Goal: Task Accomplishment & Management: Use online tool/utility

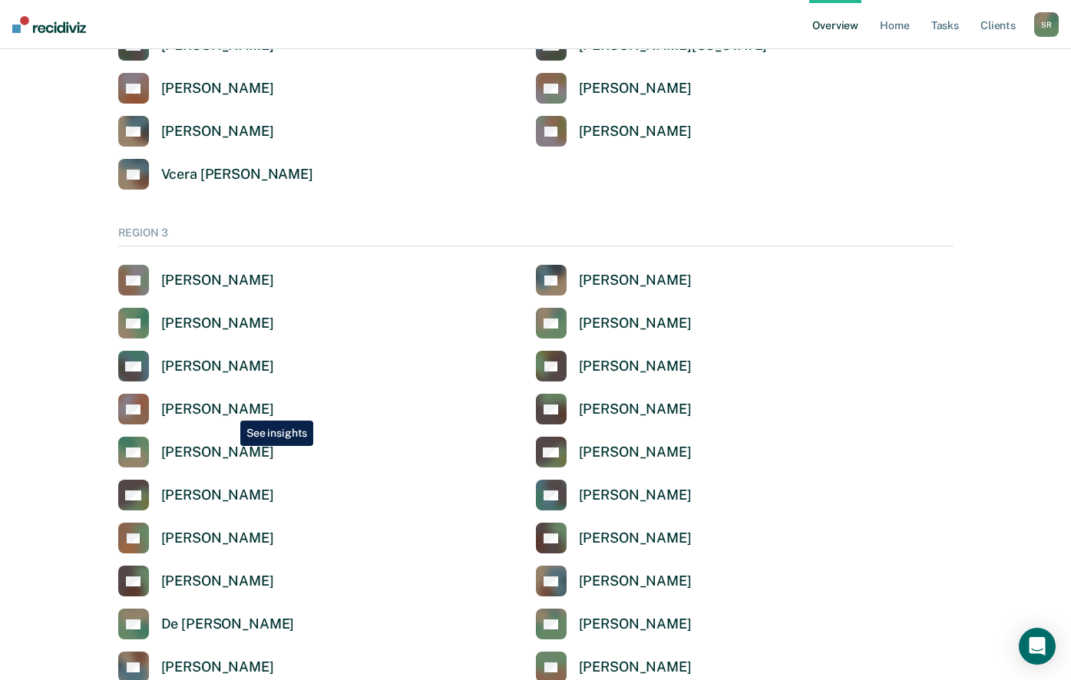
scroll to position [2314, 0]
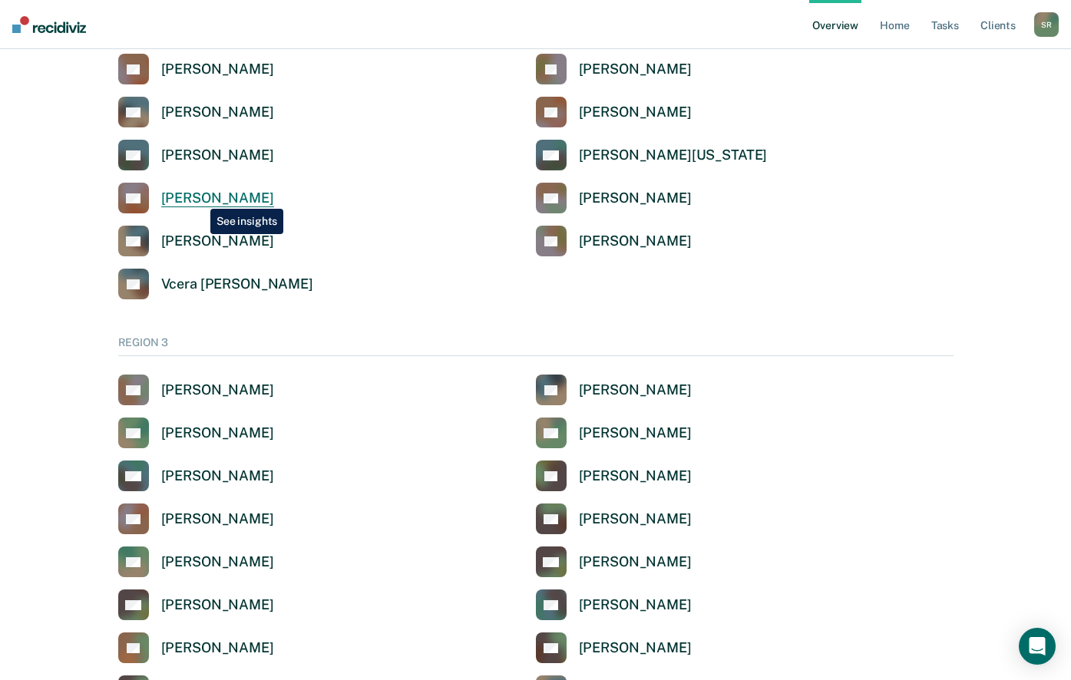
click at [199, 197] on div "[PERSON_NAME]" at bounding box center [217, 199] width 113 height 18
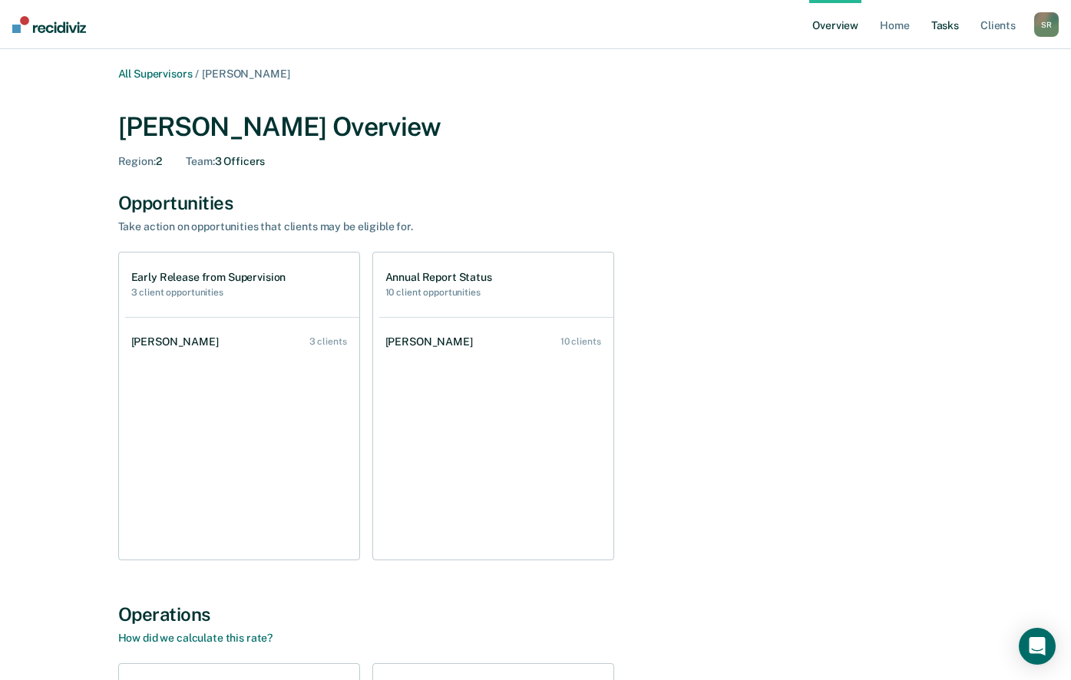
click at [950, 27] on link "Tasks" at bounding box center [945, 24] width 34 height 49
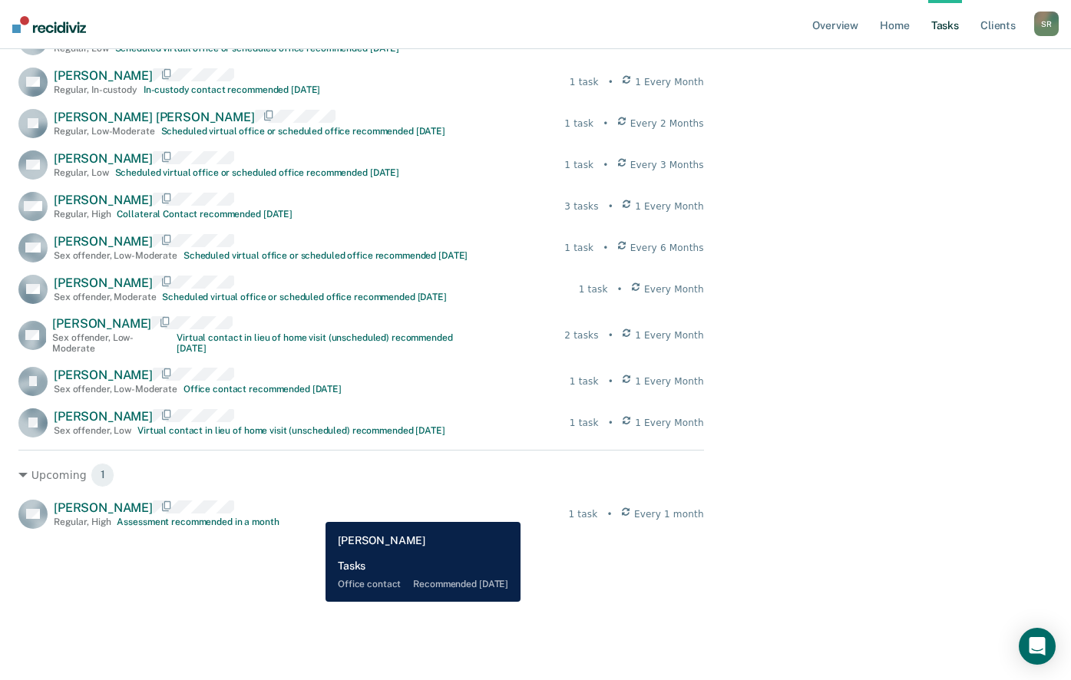
scroll to position [1092, 0]
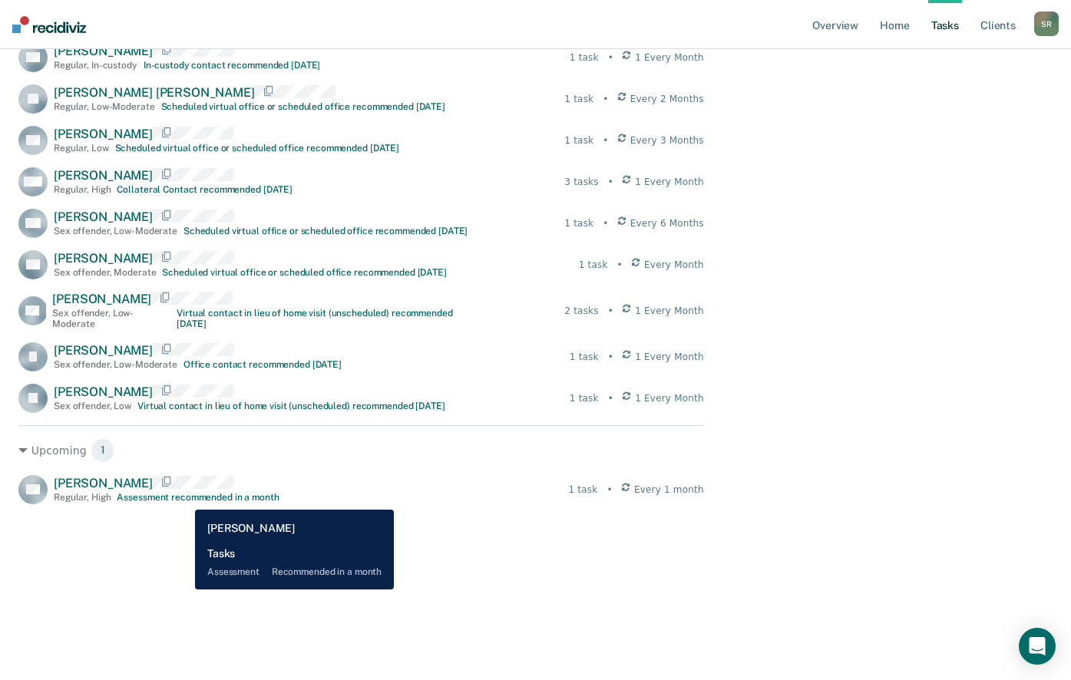
click at [183, 498] on div "Assessment recommended in a month" at bounding box center [198, 497] width 162 height 11
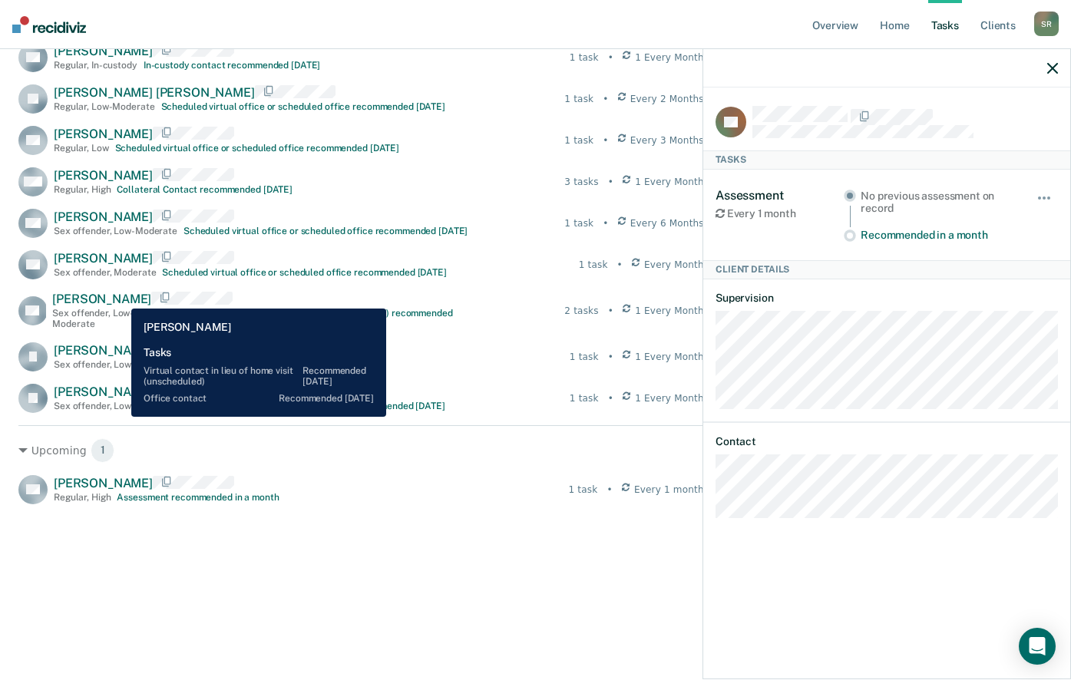
click at [120, 297] on span "[PERSON_NAME]" at bounding box center [101, 299] width 99 height 15
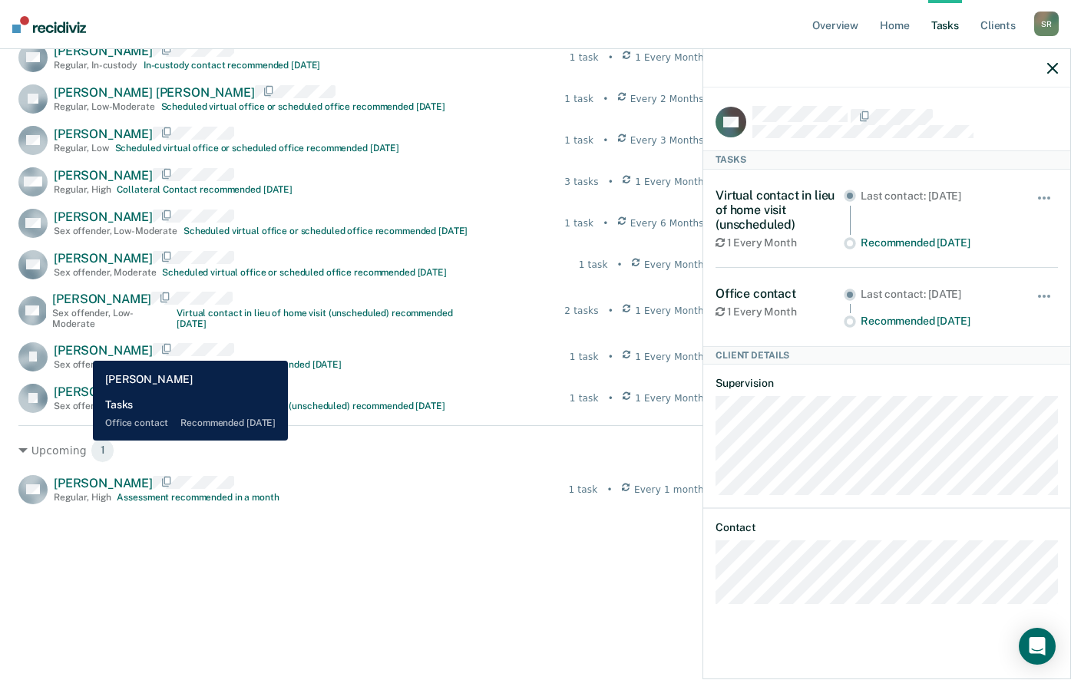
click at [81, 349] on span "[PERSON_NAME]" at bounding box center [103, 350] width 99 height 15
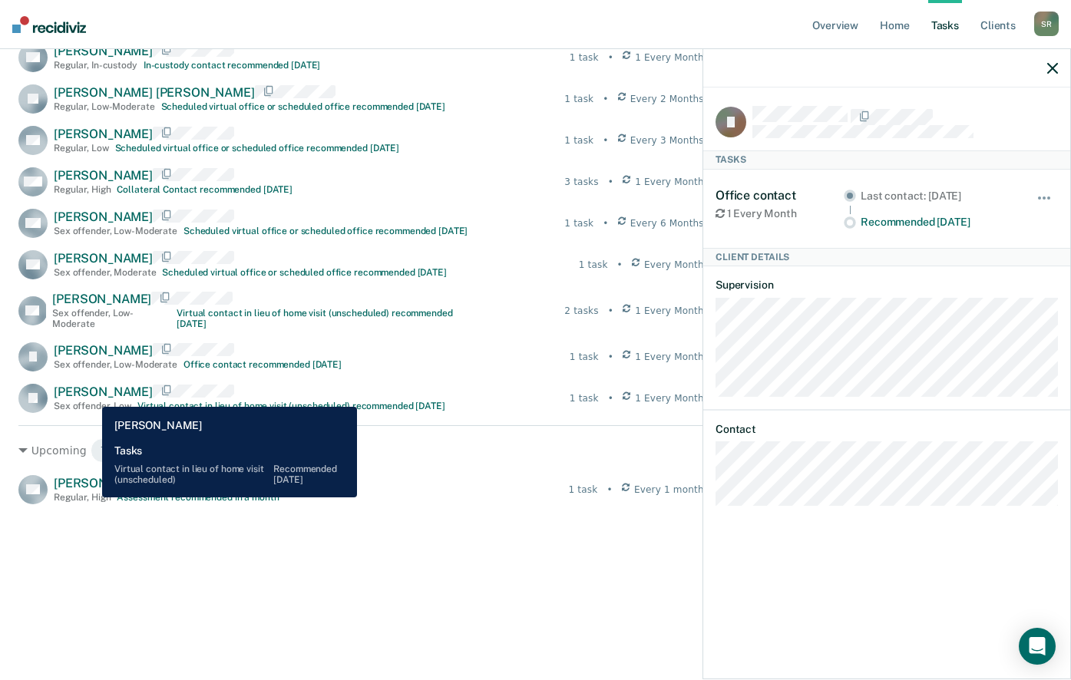
click at [91, 395] on span "[PERSON_NAME]" at bounding box center [103, 392] width 99 height 15
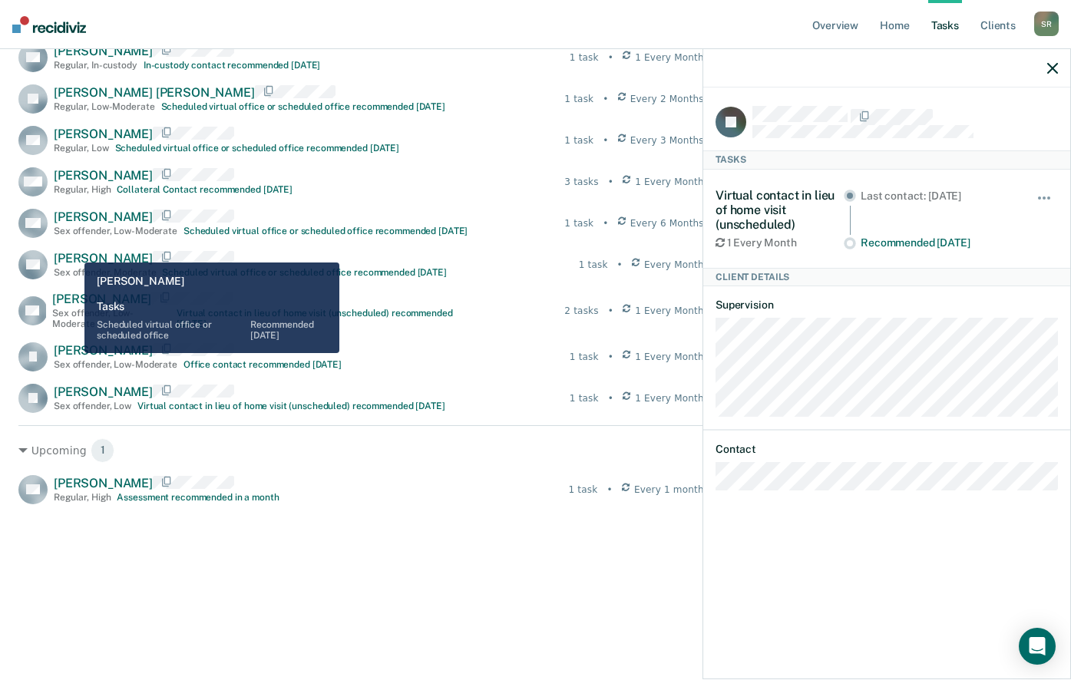
click at [73, 251] on span "[PERSON_NAME]" at bounding box center [103, 258] width 99 height 15
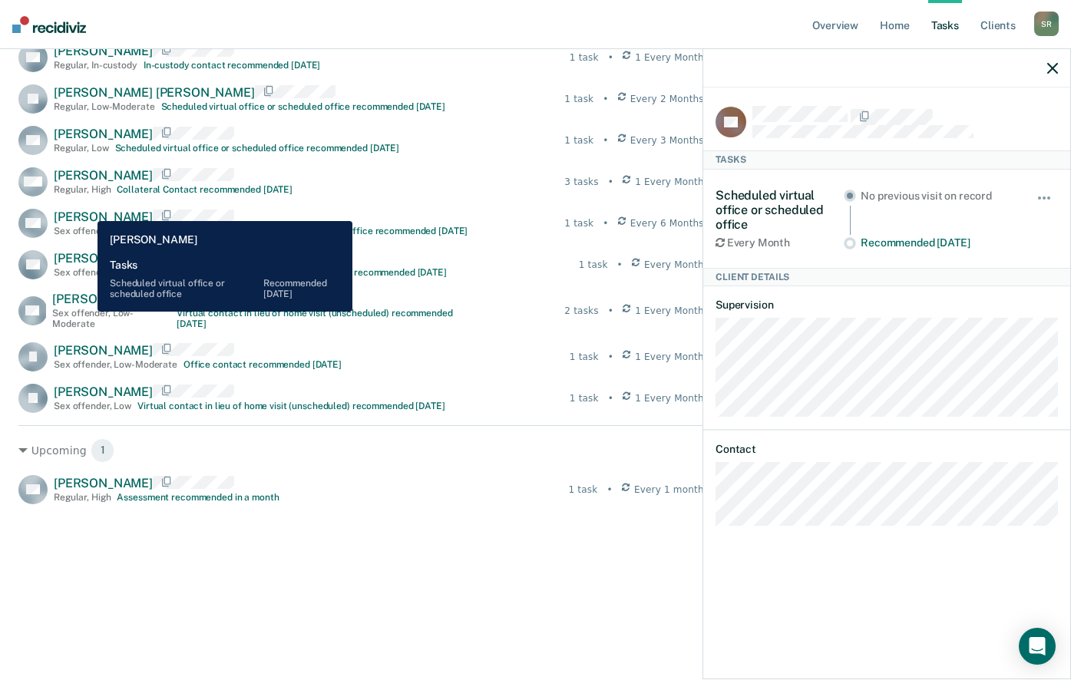
click at [86, 210] on span "[PERSON_NAME]" at bounding box center [103, 217] width 99 height 15
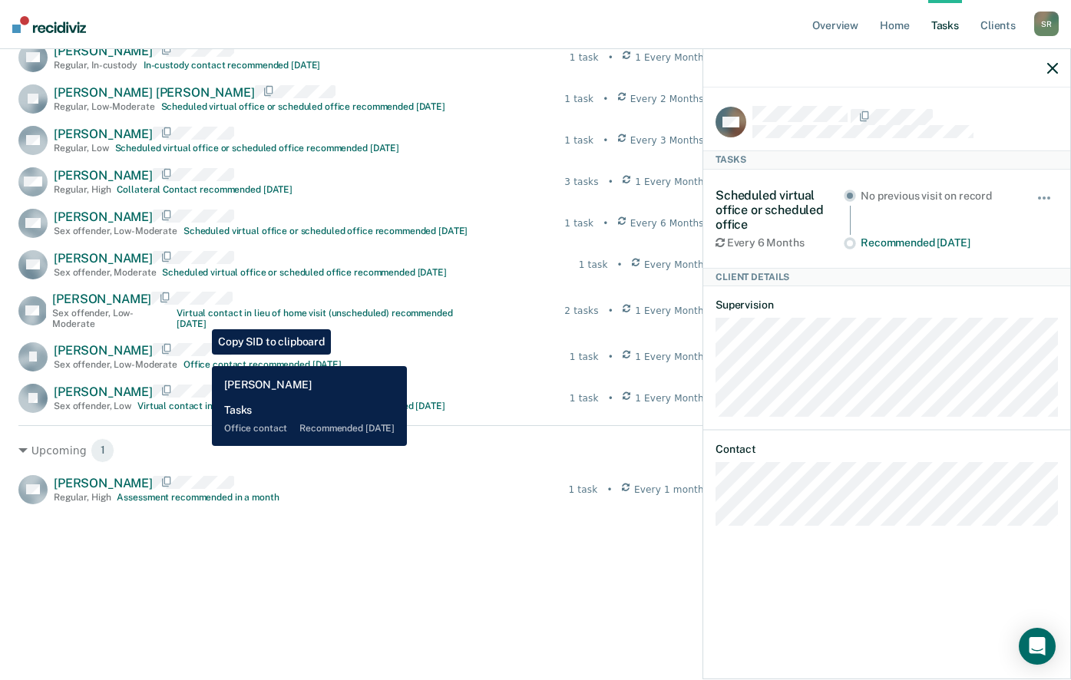
scroll to position [862, 0]
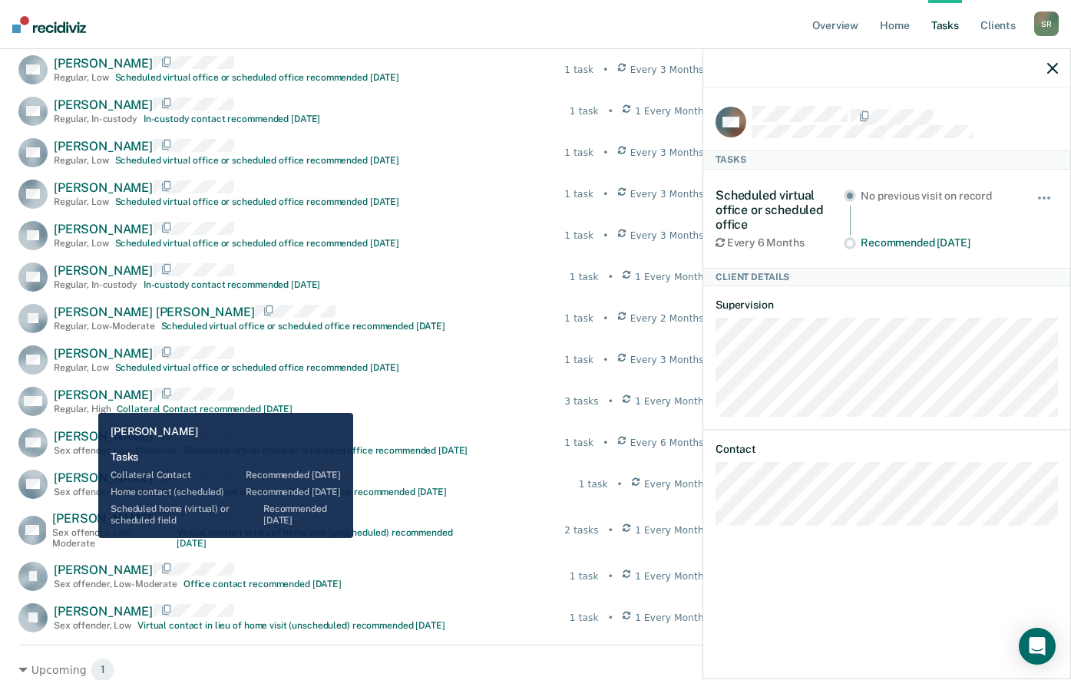
click at [87, 401] on span "[PERSON_NAME]" at bounding box center [103, 395] width 99 height 15
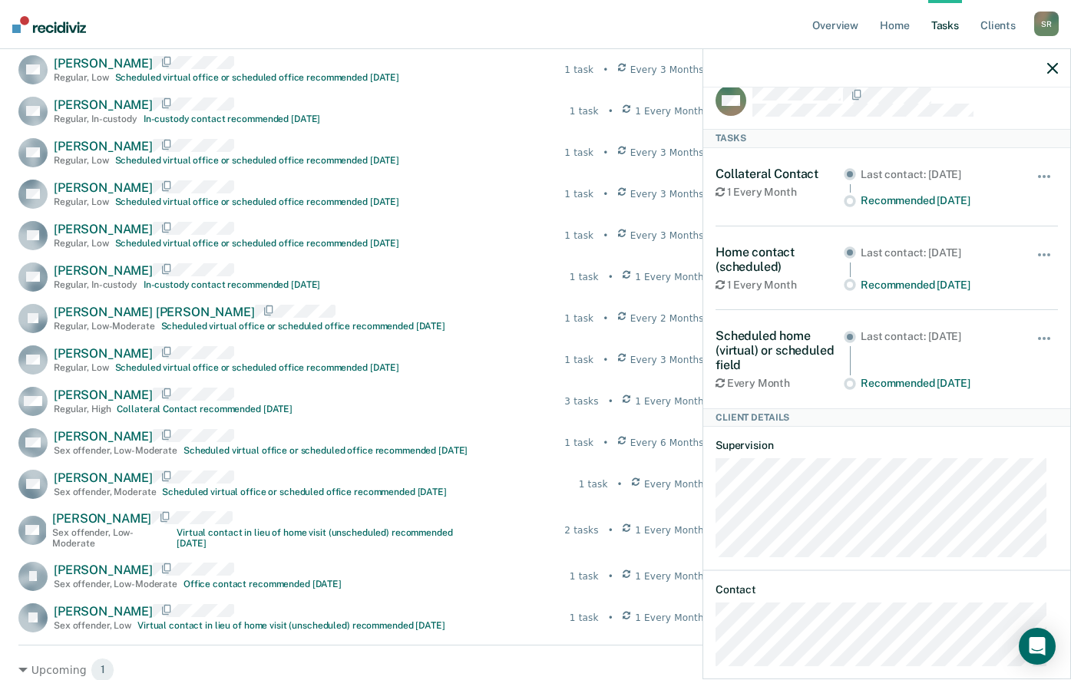
scroll to position [41, 0]
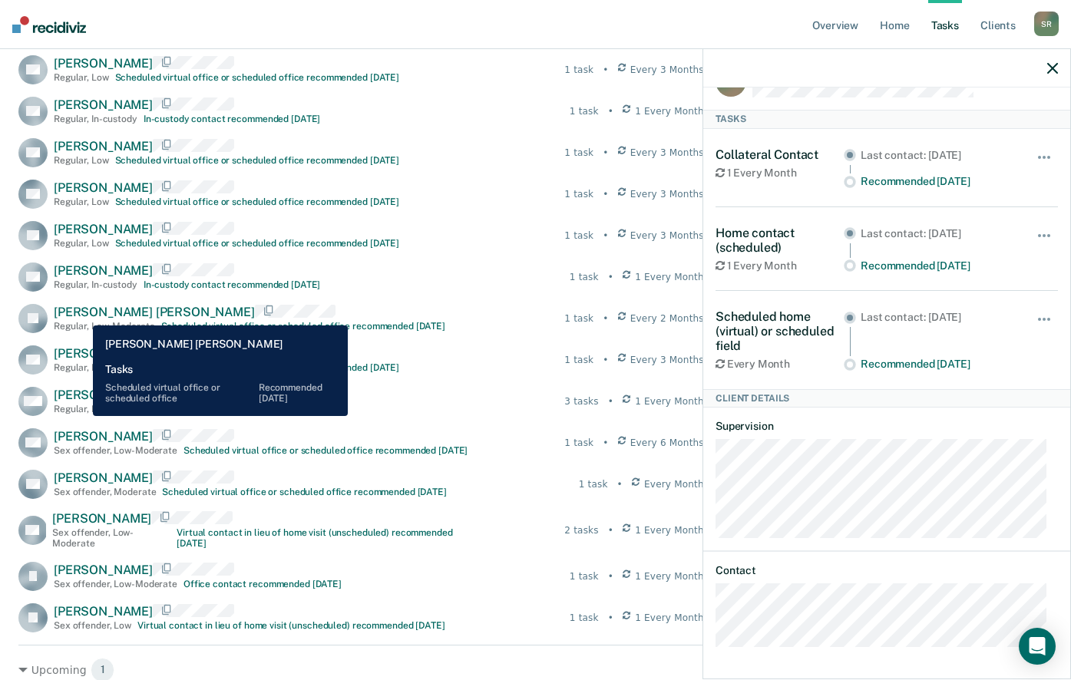
click at [81, 314] on span "[PERSON_NAME] [PERSON_NAME]" at bounding box center [154, 312] width 201 height 15
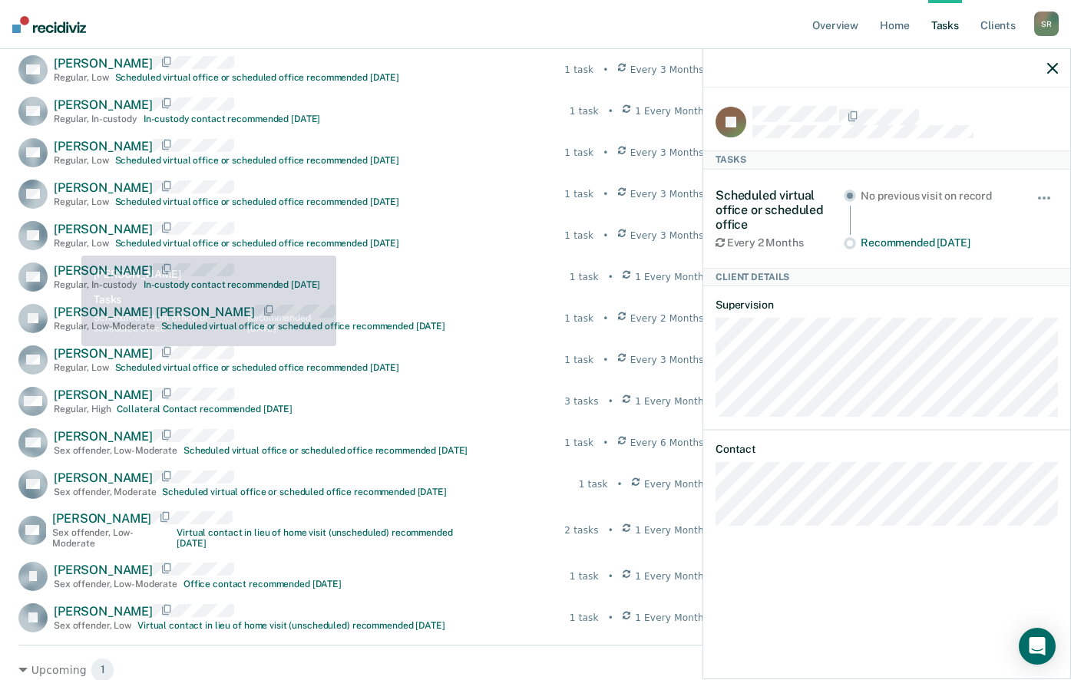
click at [79, 232] on span "[PERSON_NAME]" at bounding box center [103, 229] width 99 height 15
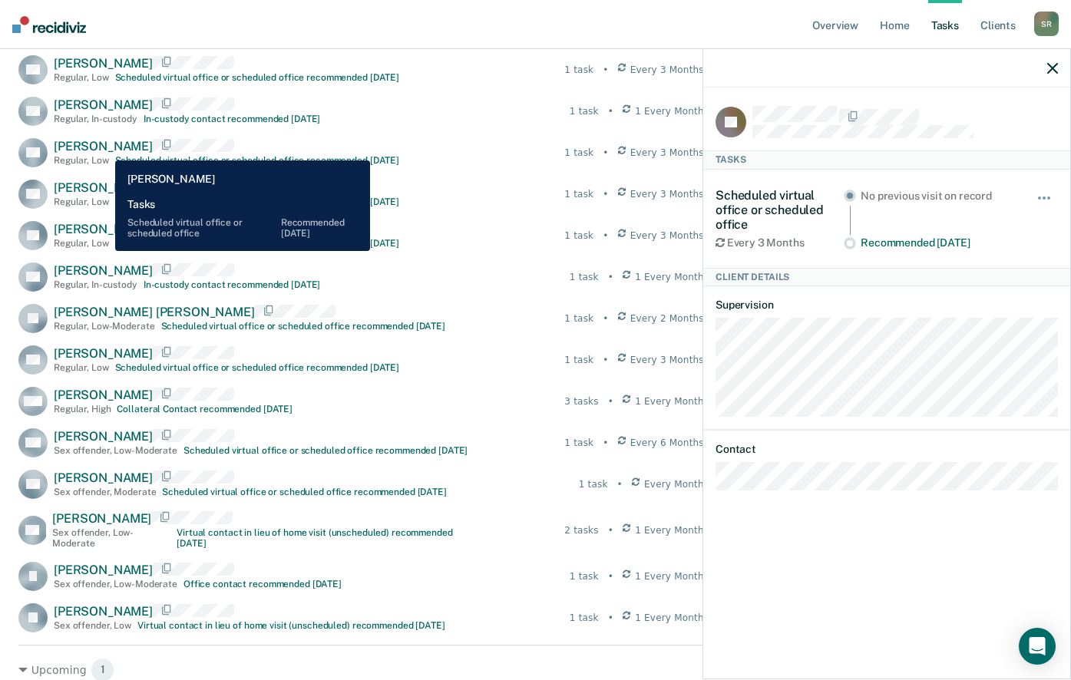
click at [102, 147] on span "[PERSON_NAME]" at bounding box center [103, 146] width 99 height 15
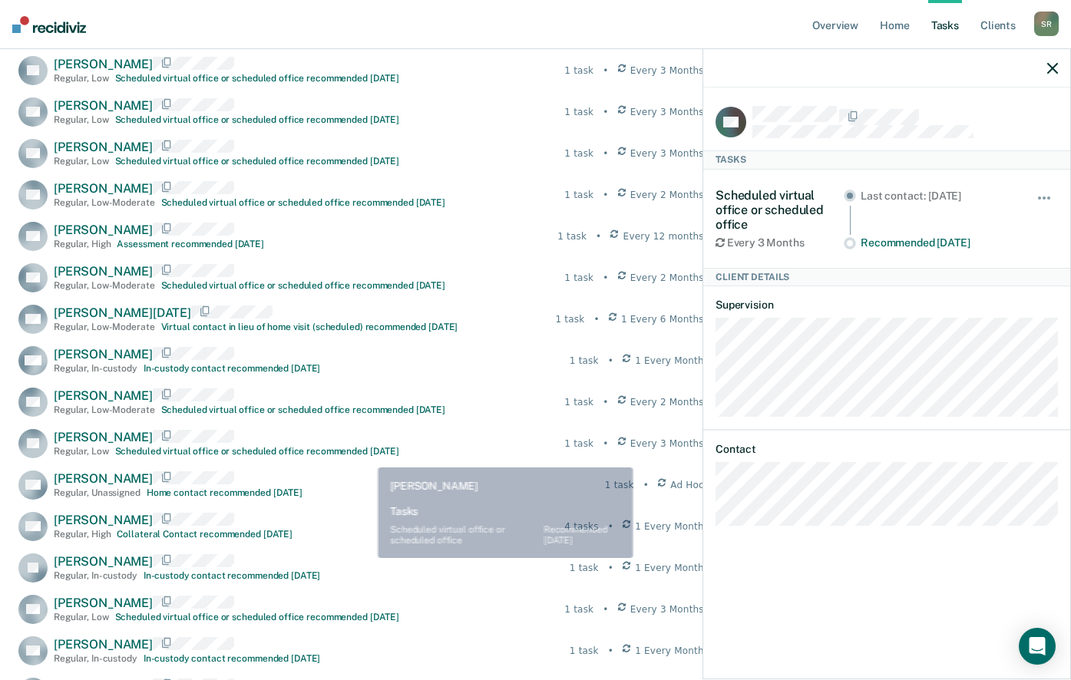
scroll to position [171, 0]
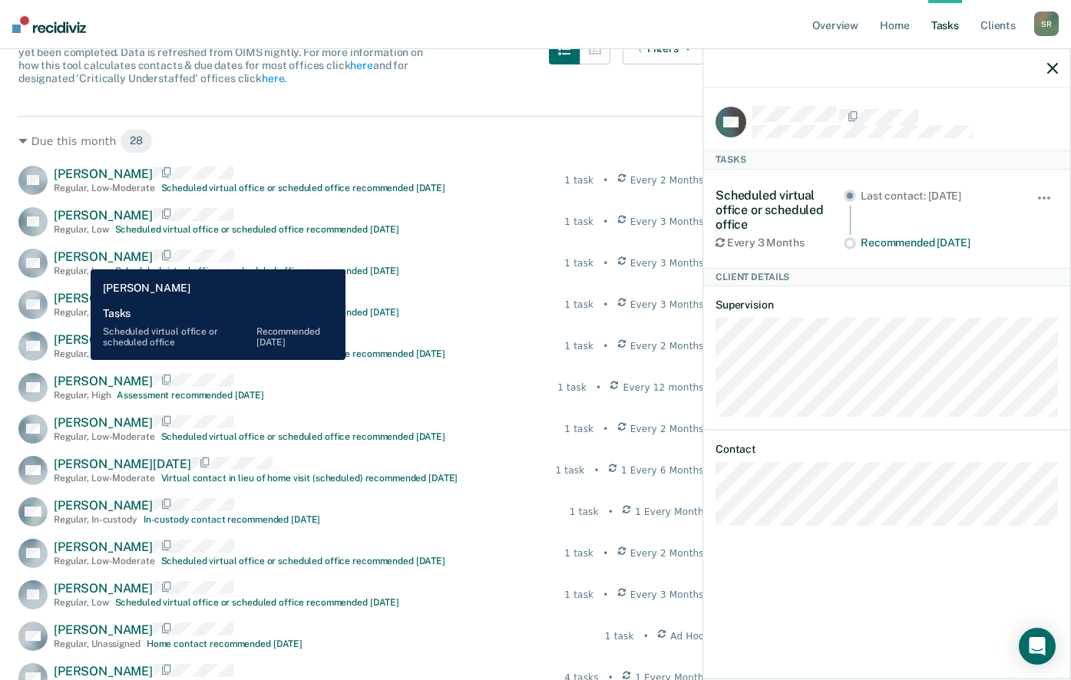
click at [79, 258] on span "[PERSON_NAME]" at bounding box center [103, 257] width 99 height 15
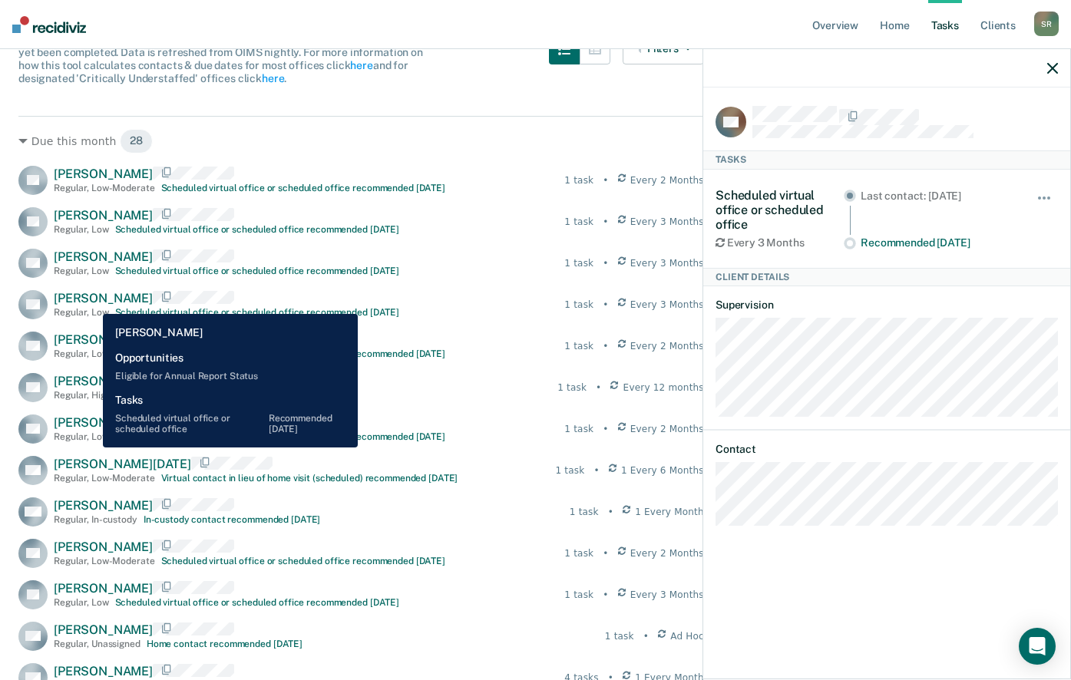
click at [91, 302] on span "[PERSON_NAME]" at bounding box center [103, 298] width 99 height 15
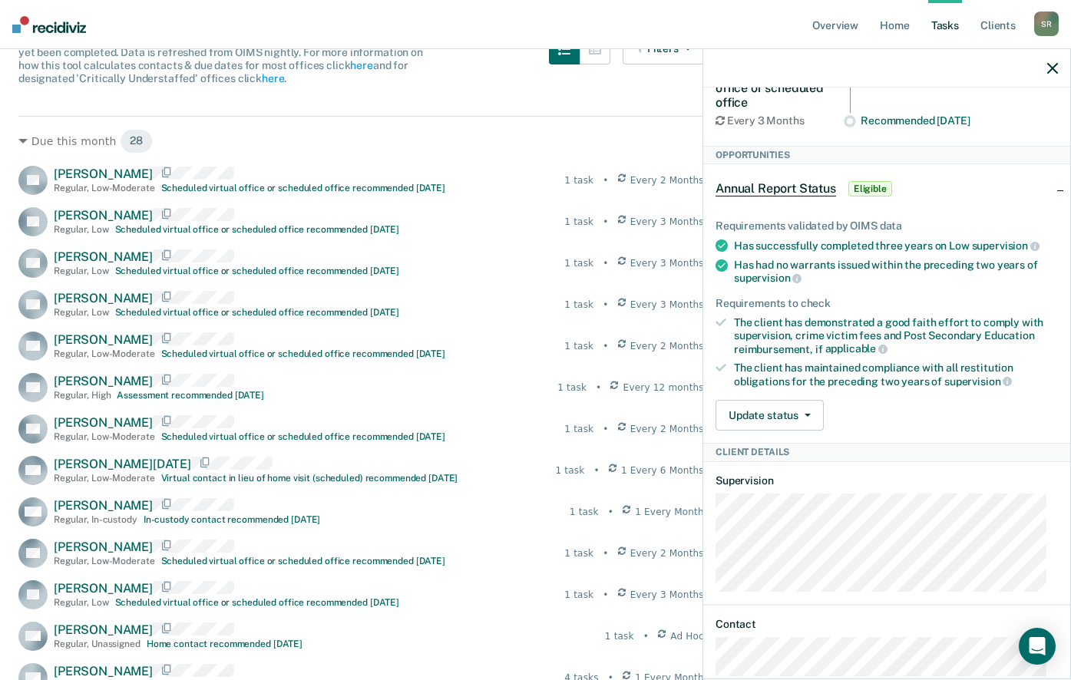
scroll to position [176, 0]
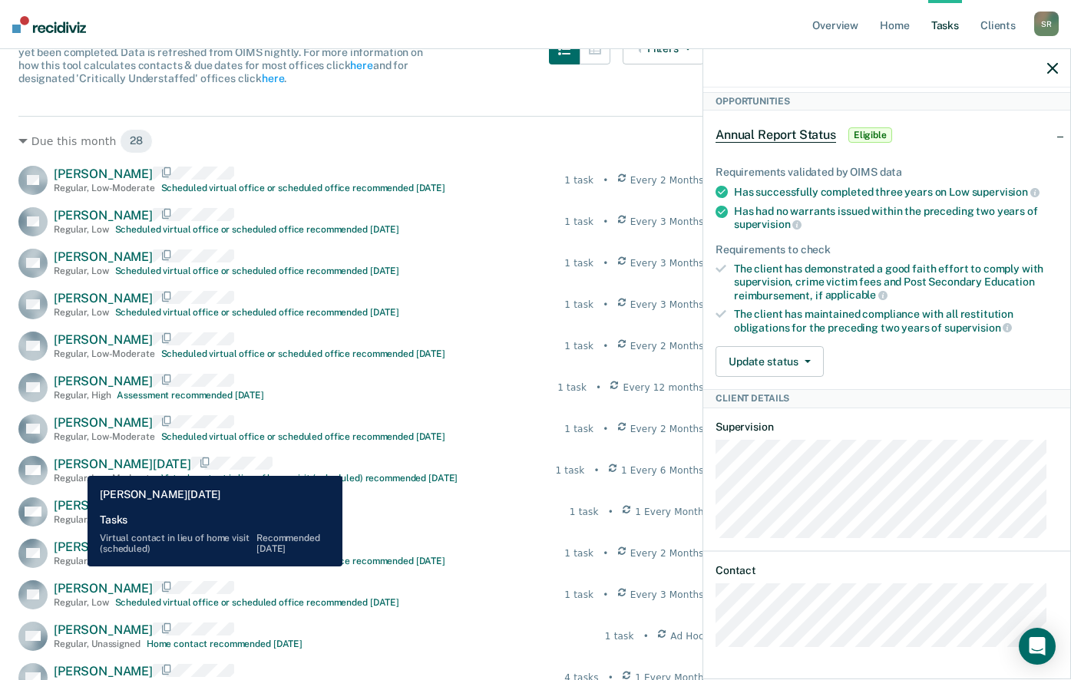
click at [74, 462] on span "[PERSON_NAME][DATE]" at bounding box center [122, 464] width 137 height 15
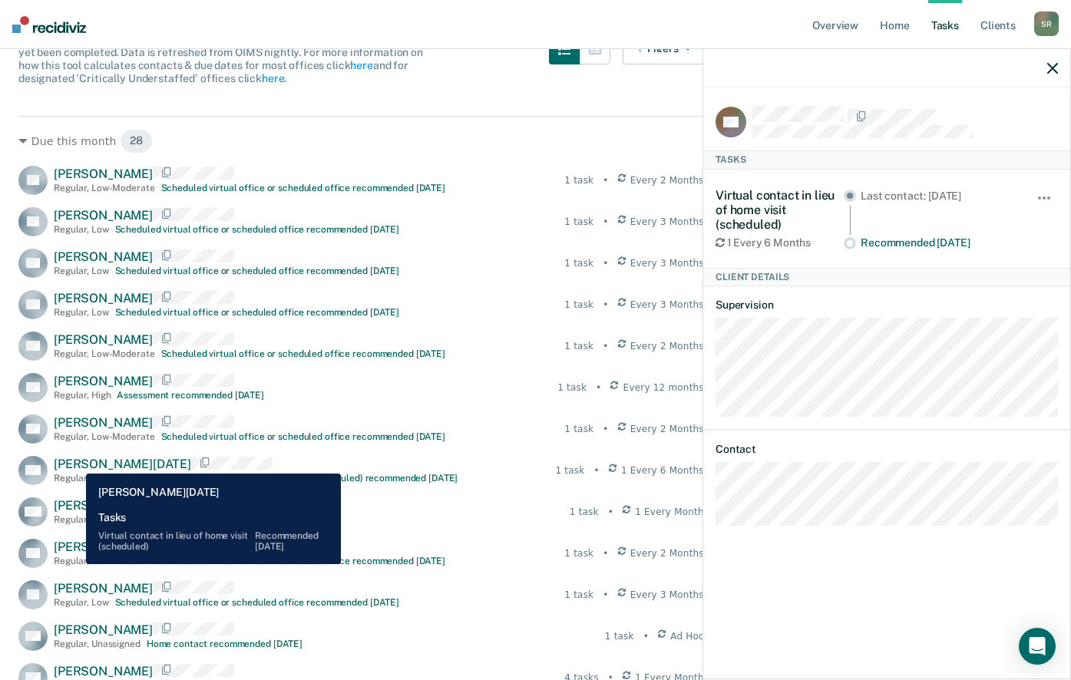
scroll to position [0, 0]
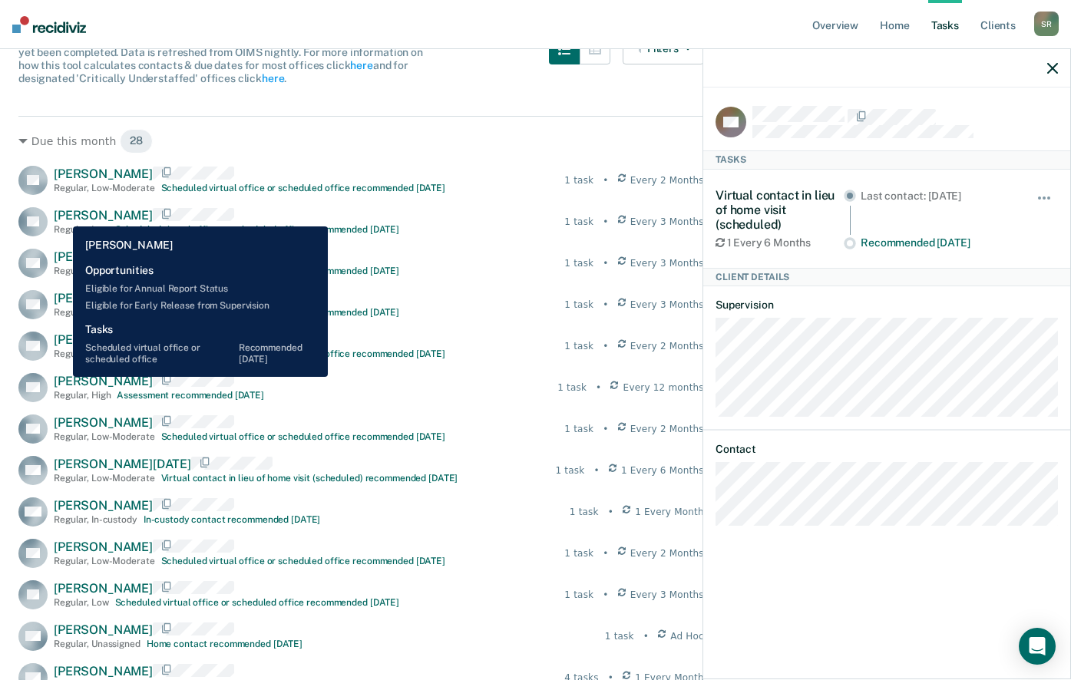
click at [61, 215] on span "[PERSON_NAME]" at bounding box center [103, 215] width 99 height 15
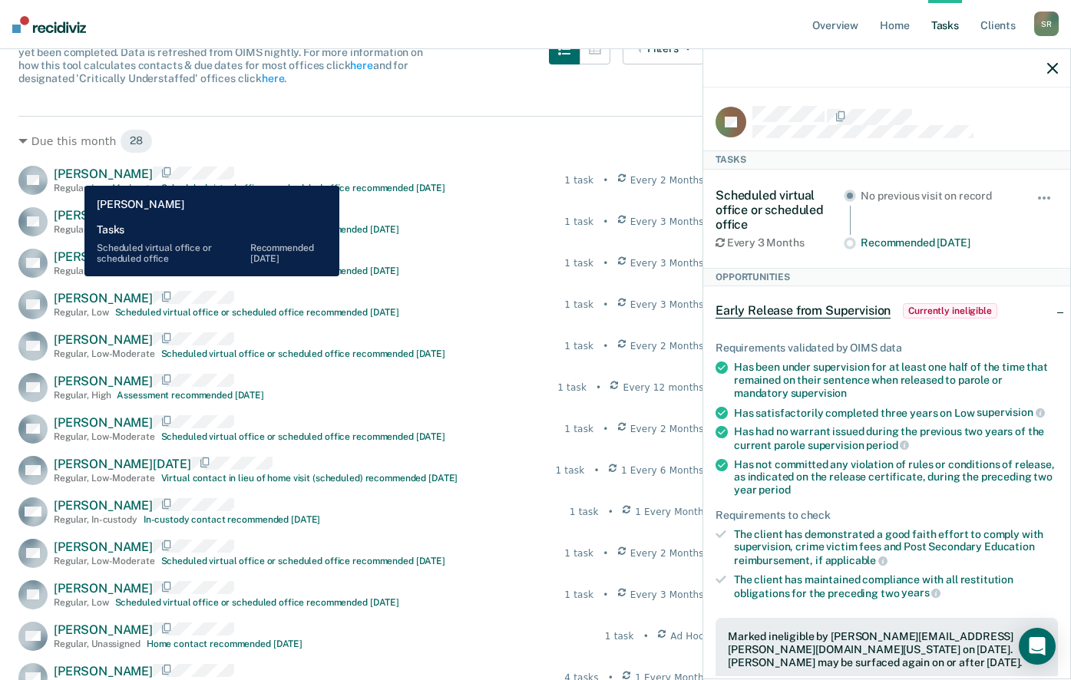
click at [73, 174] on span "[PERSON_NAME]" at bounding box center [103, 174] width 99 height 15
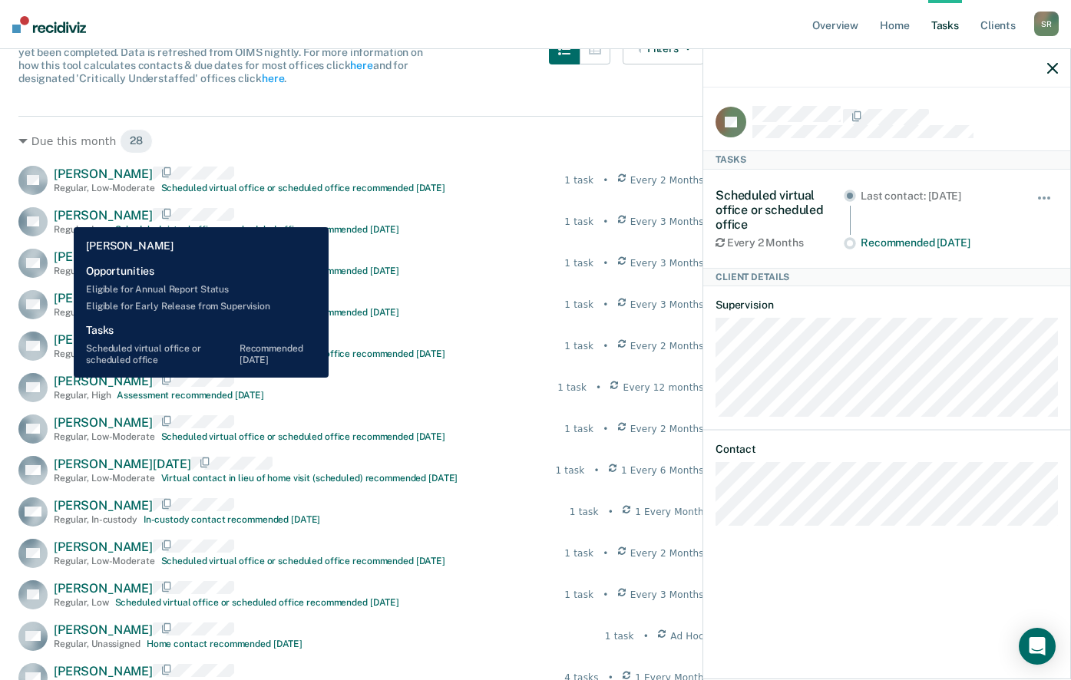
click at [62, 216] on span "[PERSON_NAME]" at bounding box center [103, 215] width 99 height 15
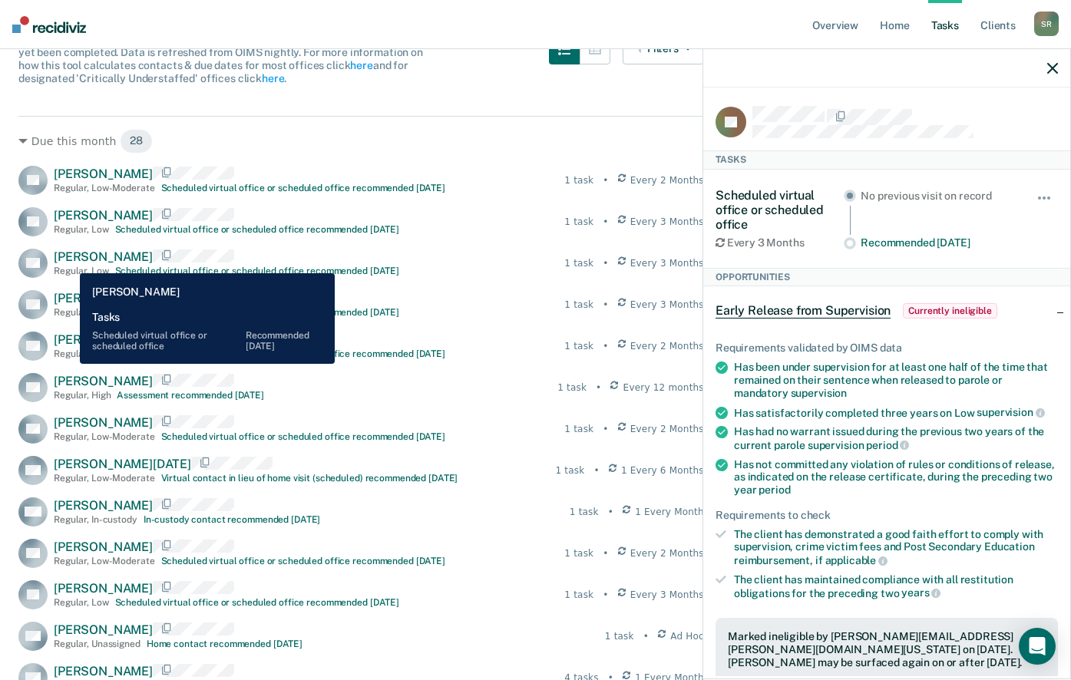
click at [68, 262] on span "[PERSON_NAME]" at bounding box center [103, 257] width 99 height 15
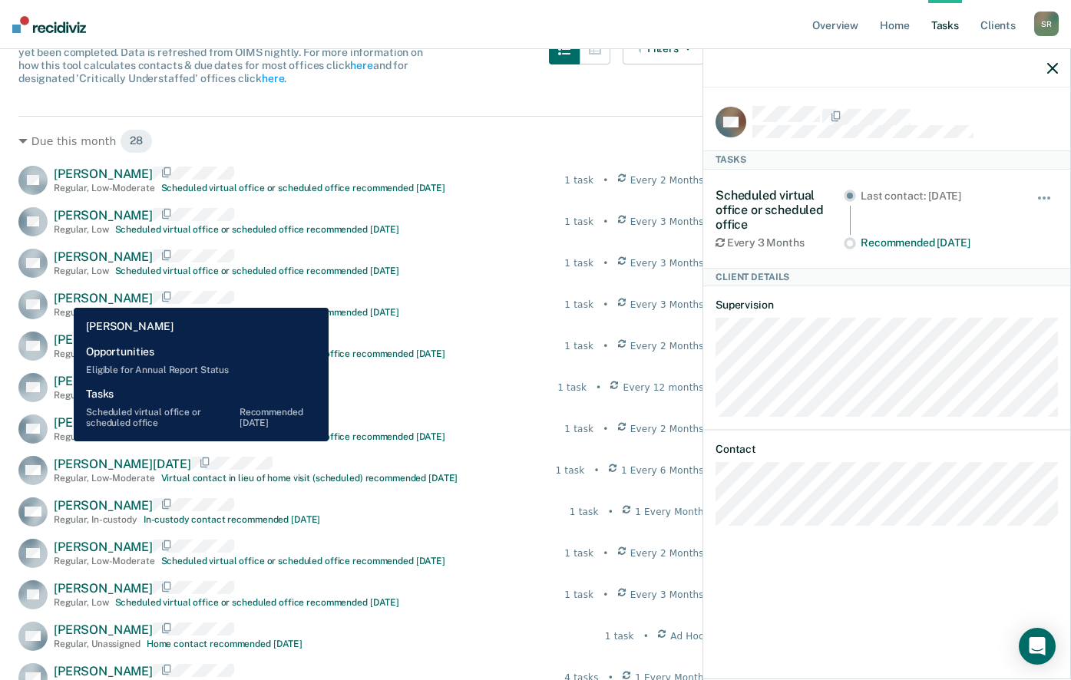
click at [63, 296] on span "[PERSON_NAME]" at bounding box center [103, 298] width 99 height 15
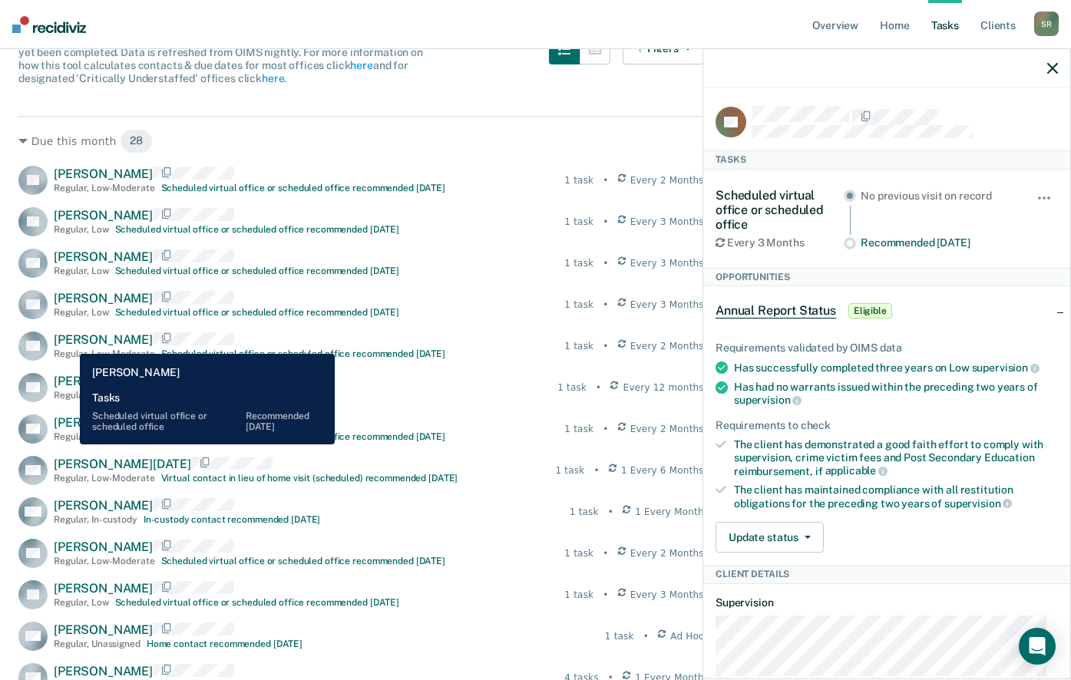
click at [68, 342] on span "[PERSON_NAME]" at bounding box center [103, 339] width 99 height 15
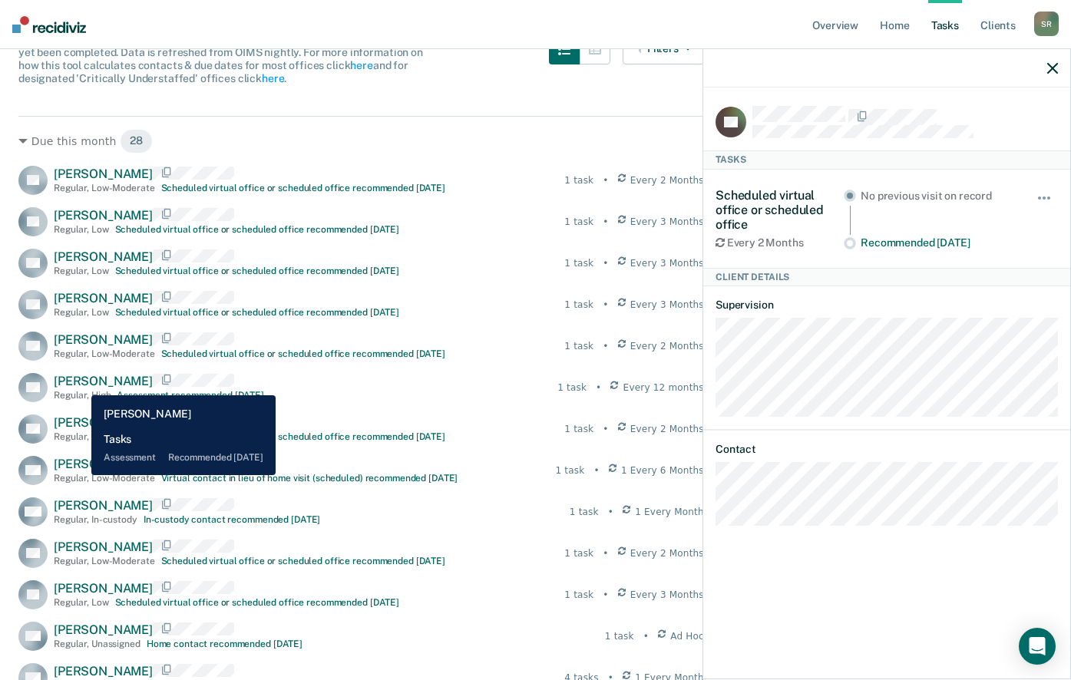
click at [80, 384] on span "[PERSON_NAME]" at bounding box center [103, 381] width 99 height 15
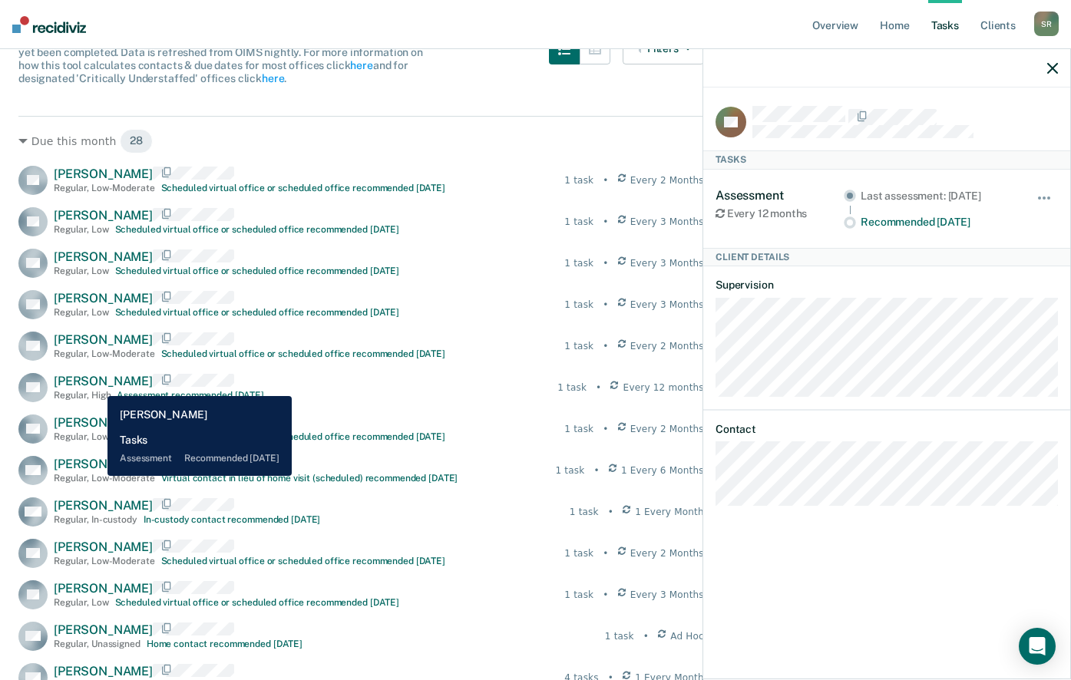
click at [96, 385] on span "[PERSON_NAME]" at bounding box center [103, 381] width 99 height 15
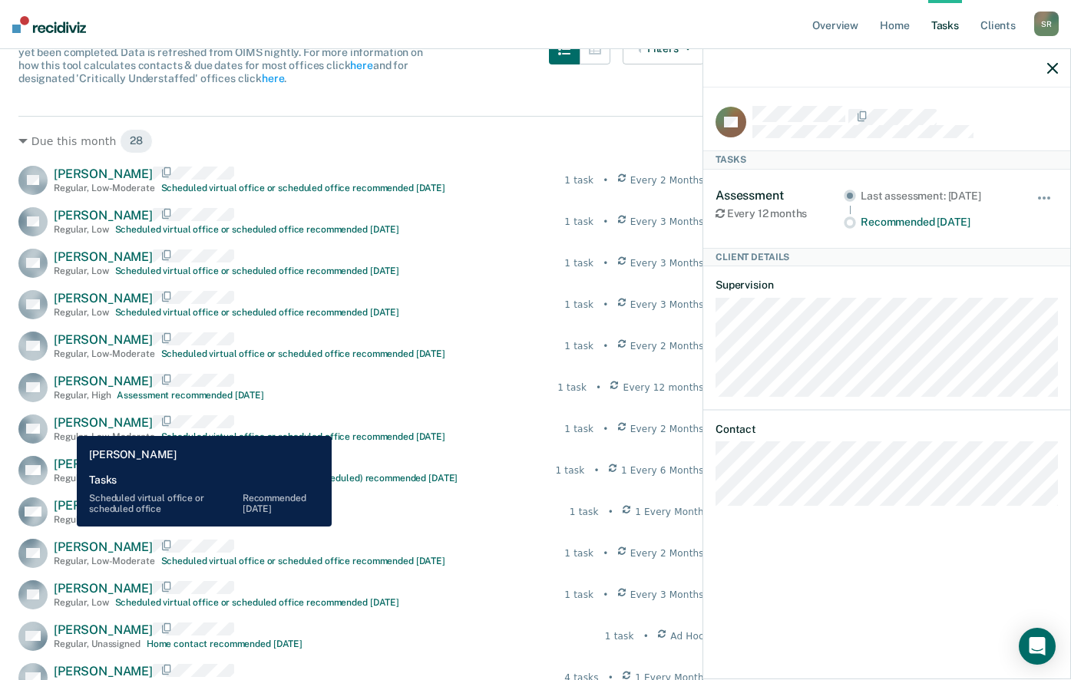
click at [65, 425] on span "[PERSON_NAME]" at bounding box center [103, 422] width 99 height 15
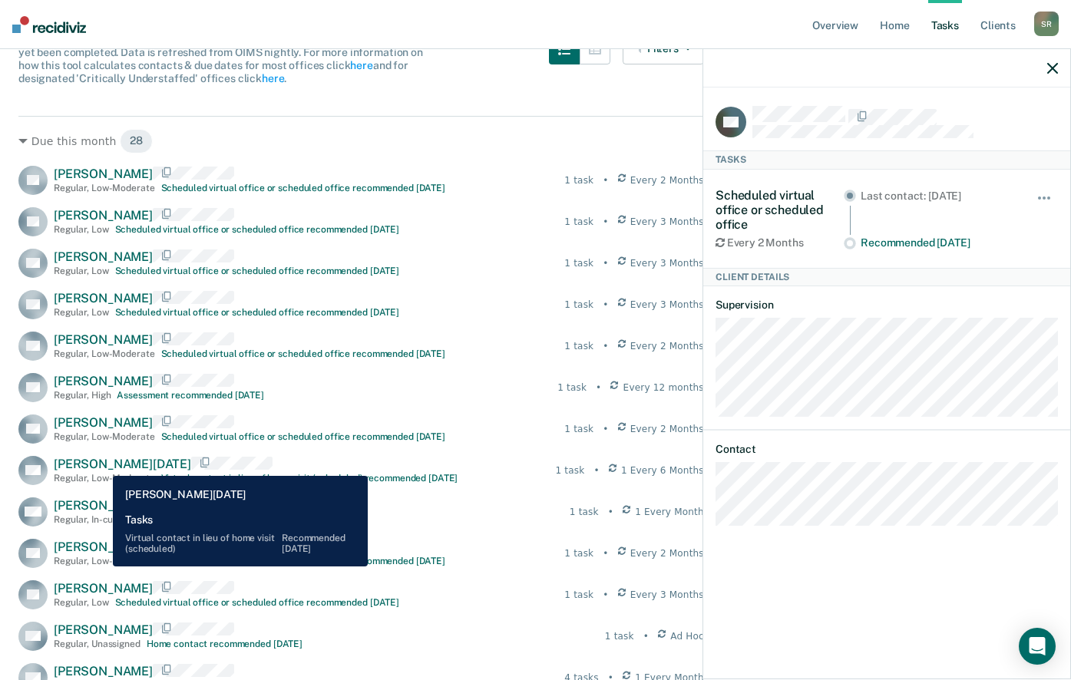
click at [101, 464] on span "[PERSON_NAME][DATE]" at bounding box center [122, 464] width 137 height 15
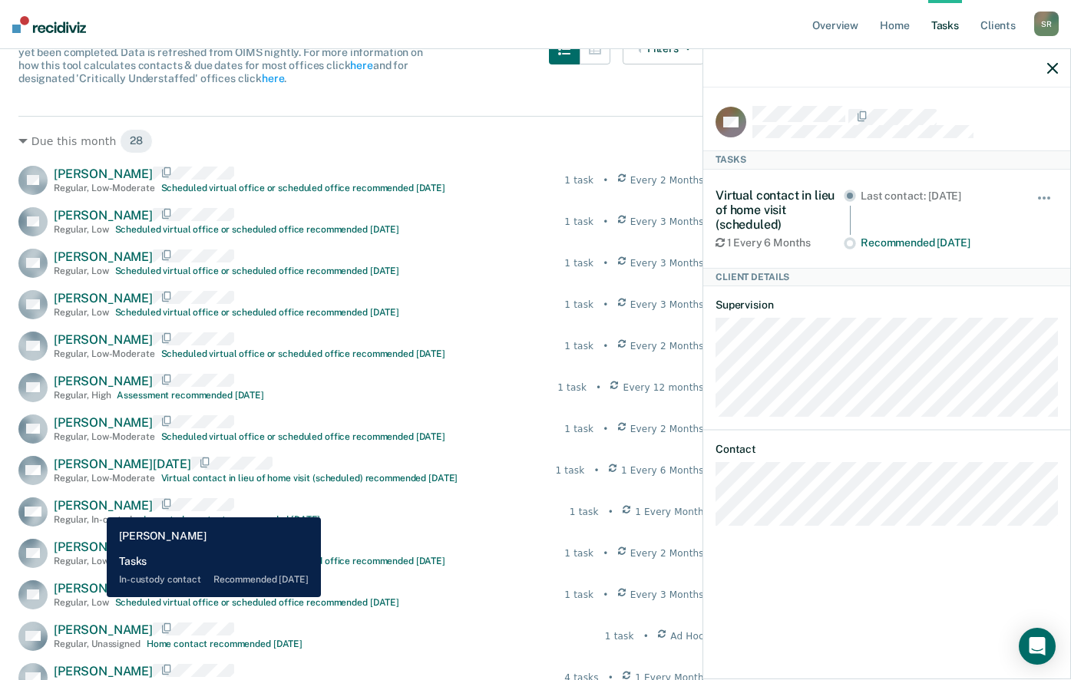
click at [95, 506] on span "[PERSON_NAME]" at bounding box center [103, 505] width 99 height 15
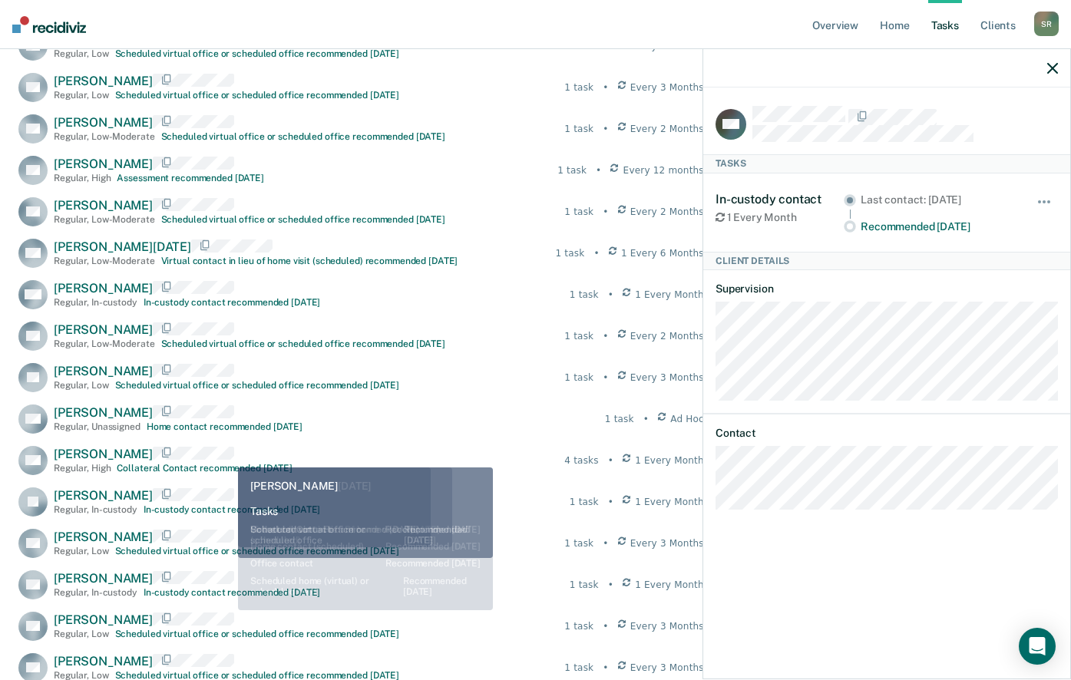
scroll to position [402, 0]
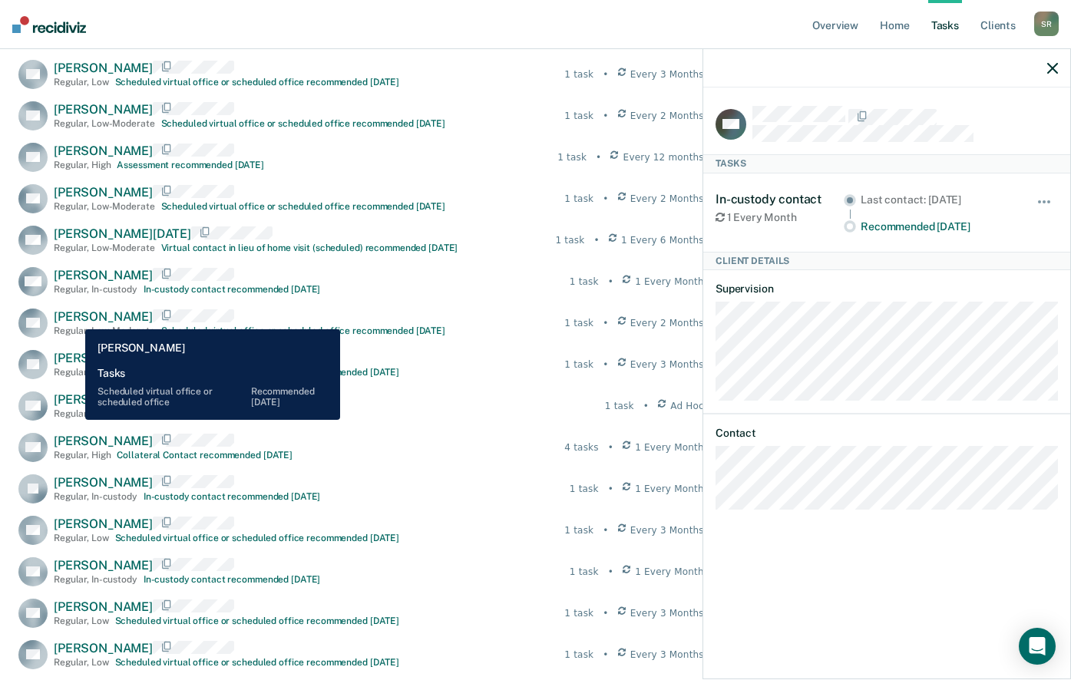
click at [74, 318] on span "[PERSON_NAME]" at bounding box center [103, 316] width 99 height 15
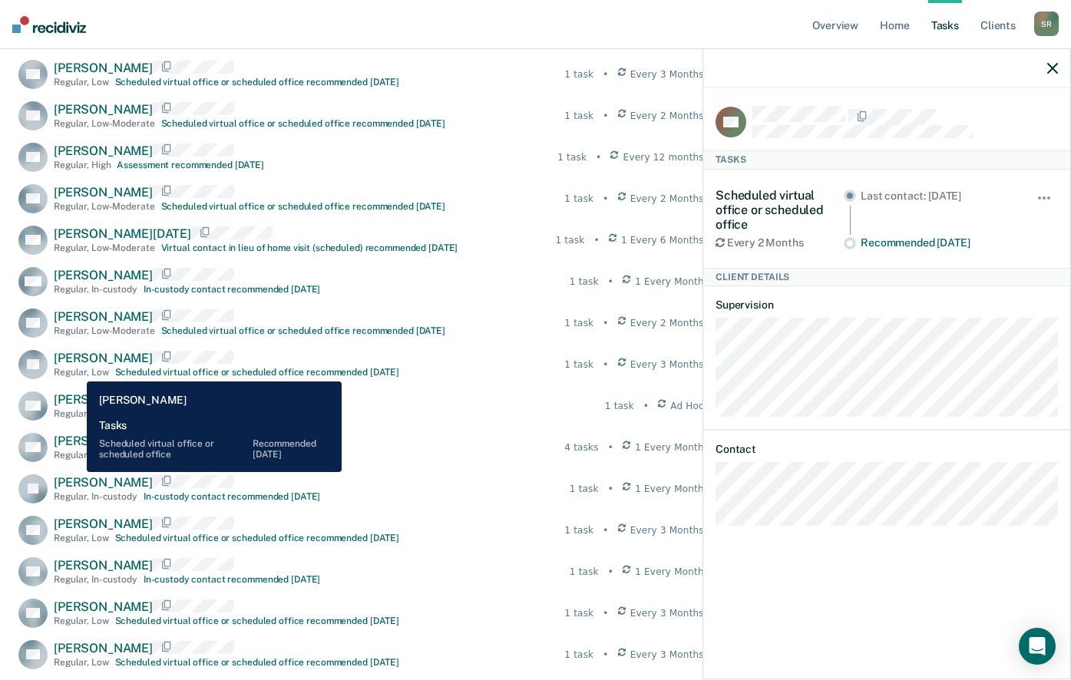
click at [75, 370] on div "[PERSON_NAME] Regular , Low Scheduled virtual office or scheduled office recomm…" at bounding box center [226, 364] width 345 height 27
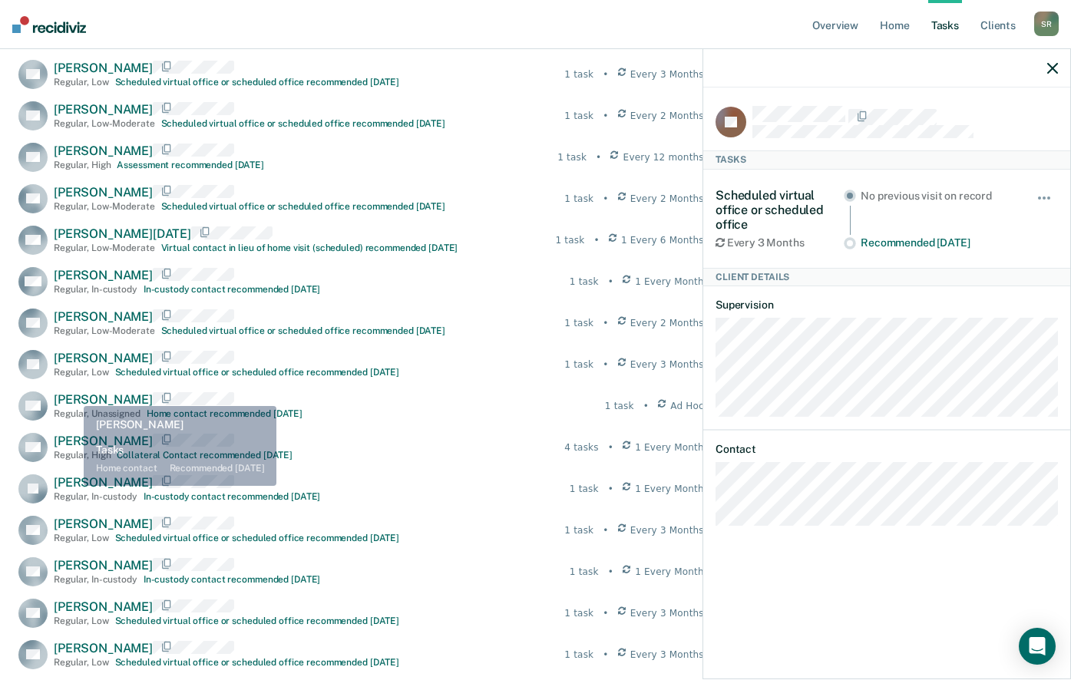
click at [72, 394] on div "LB [PERSON_NAME] Regular , Low-Moderate Scheduled virtual office or scheduled o…" at bounding box center [361, 515] width 686 height 1158
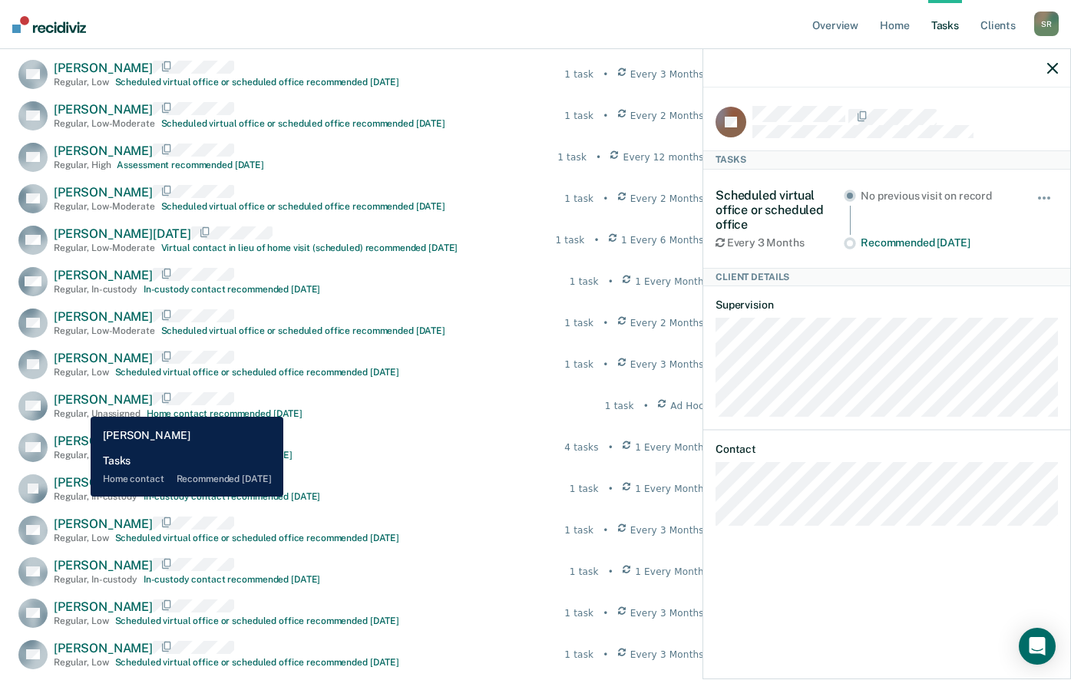
click at [79, 405] on span "[PERSON_NAME]" at bounding box center [103, 399] width 99 height 15
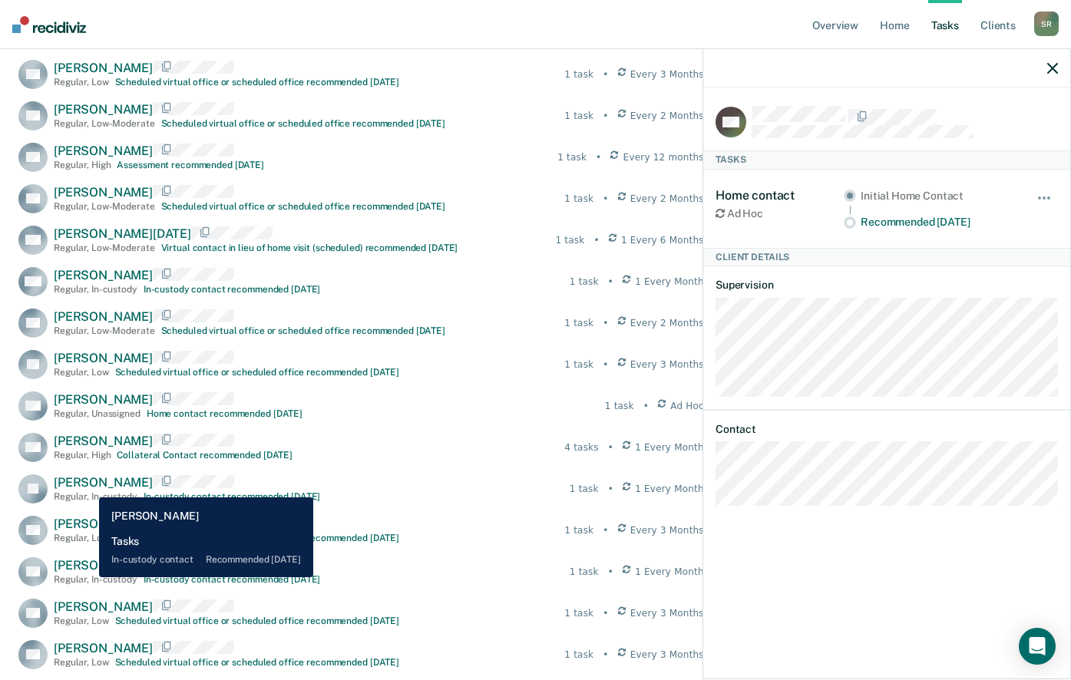
click at [88, 486] on span "[PERSON_NAME]" at bounding box center [103, 482] width 99 height 15
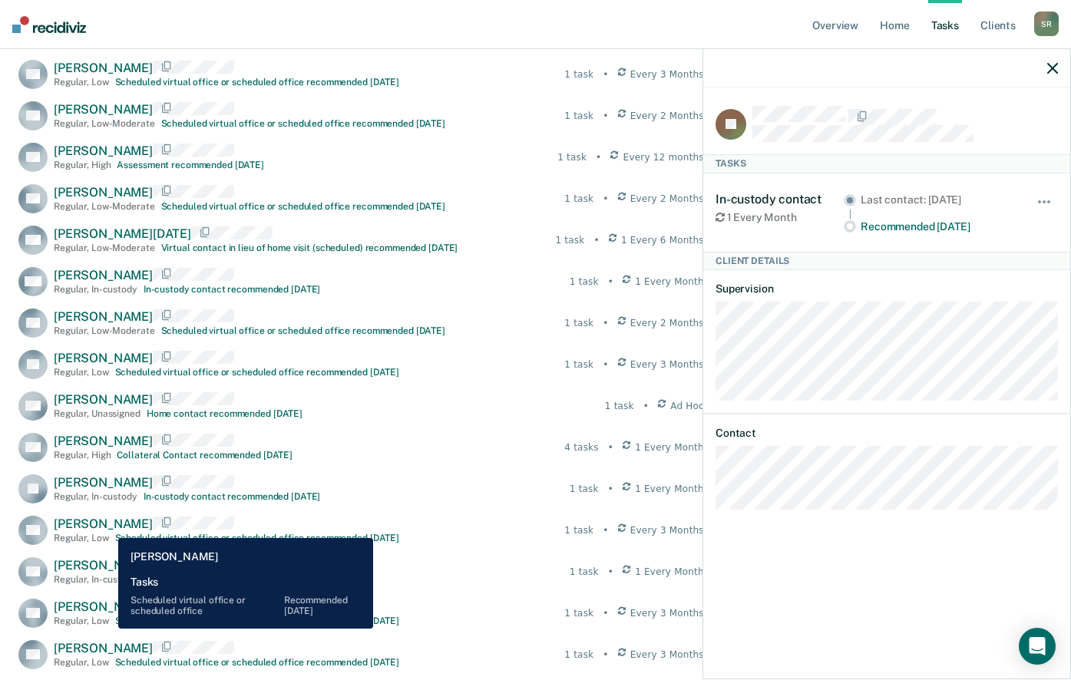
click at [107, 526] on span "[PERSON_NAME]" at bounding box center [103, 524] width 99 height 15
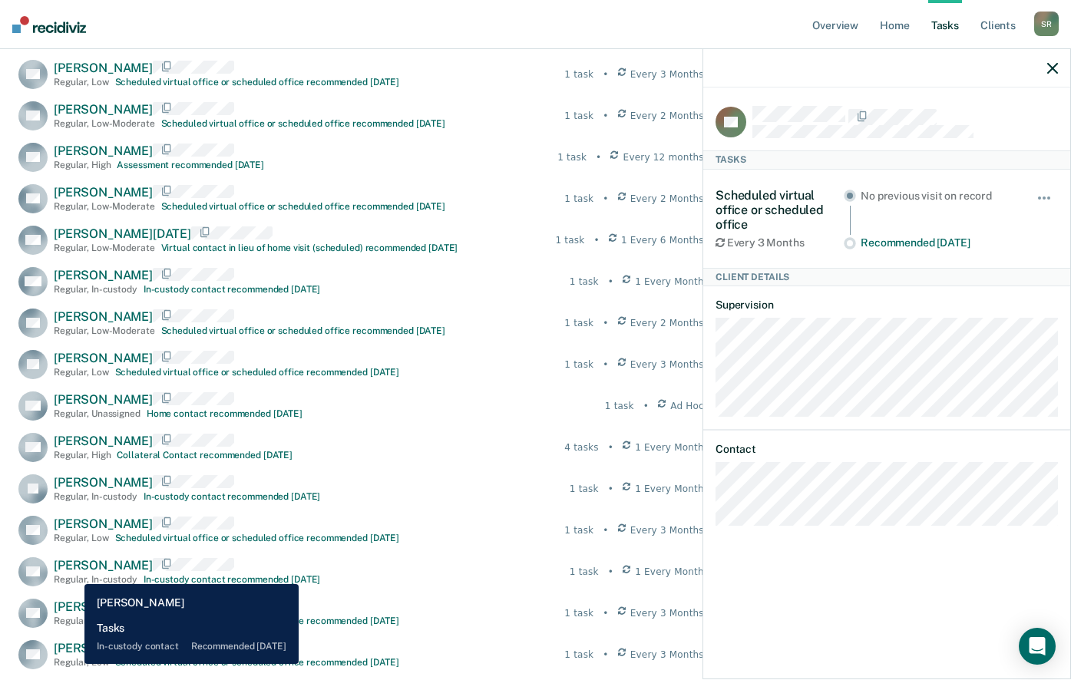
click at [73, 573] on span "[PERSON_NAME]" at bounding box center [103, 565] width 99 height 15
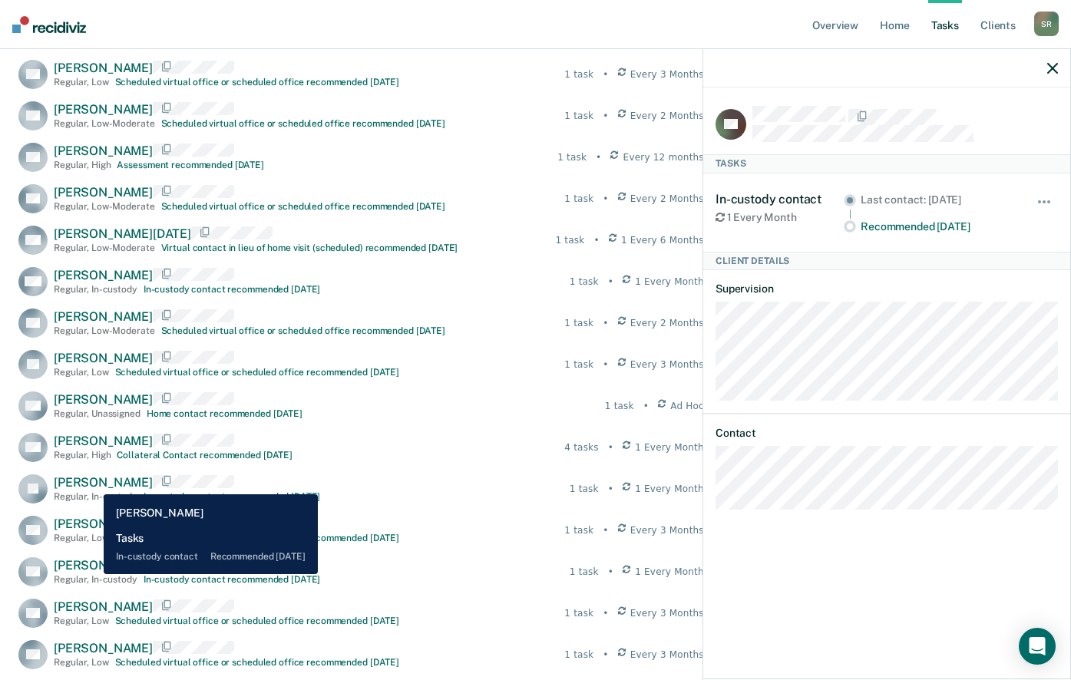
scroll to position [632, 0]
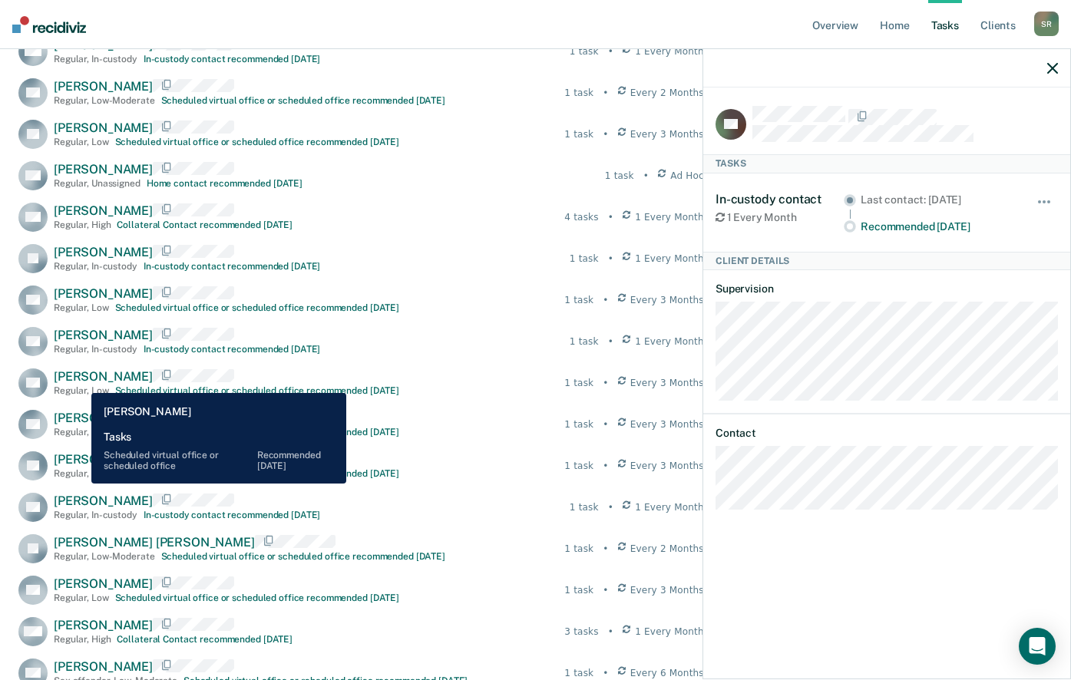
click at [80, 382] on span "[PERSON_NAME]" at bounding box center [103, 376] width 99 height 15
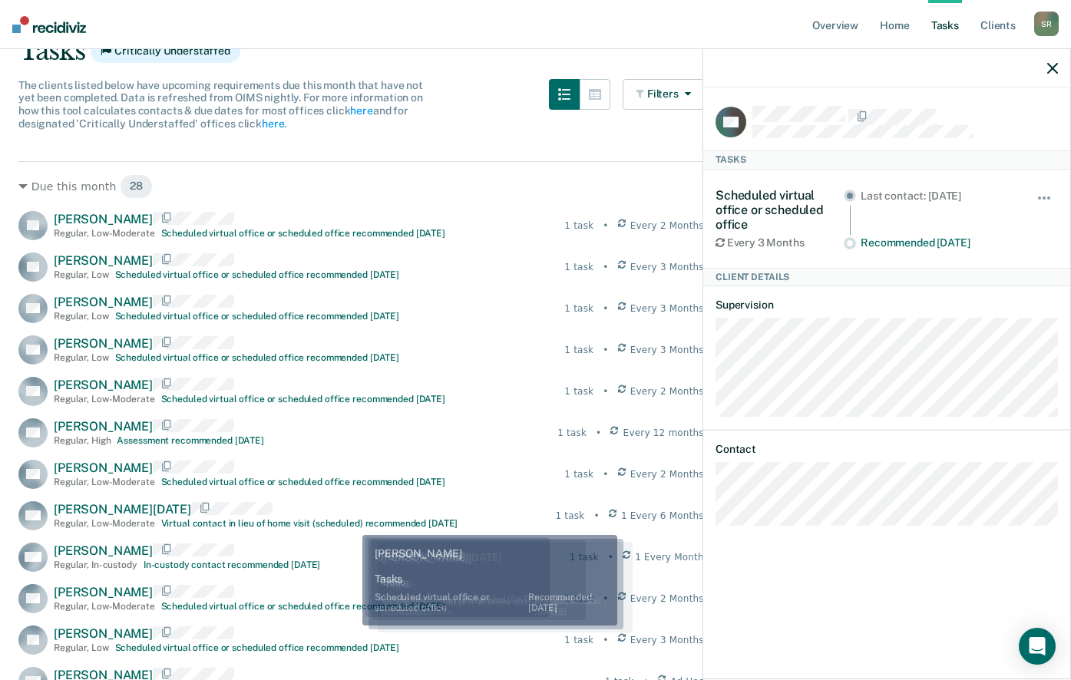
scroll to position [0, 0]
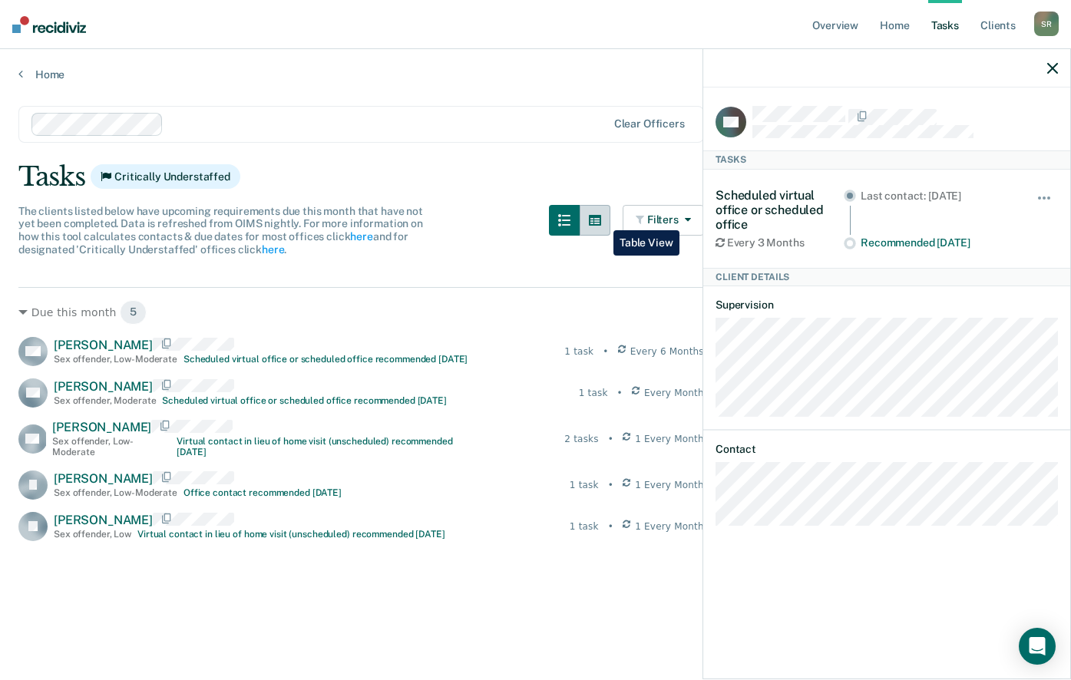
click at [601, 219] on icon "button" at bounding box center [595, 220] width 12 height 12
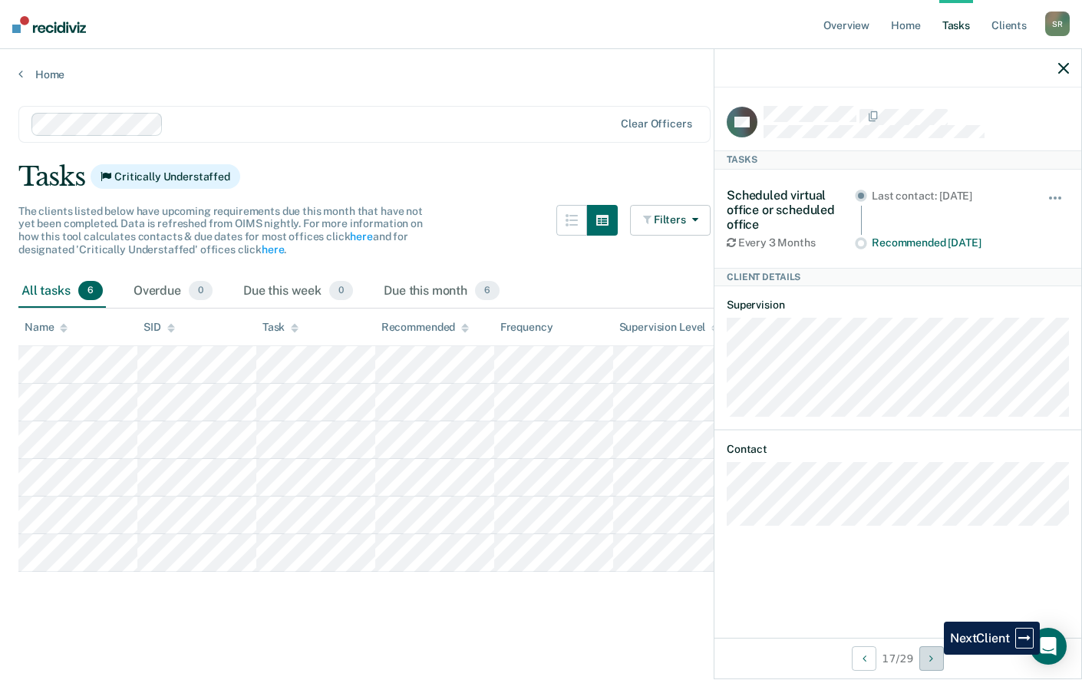
drag, startPoint x: 934, startPoint y: 660, endPoint x: 936, endPoint y: 675, distance: 14.8
click at [936, 675] on div "17 / 29" at bounding box center [898, 658] width 367 height 41
click at [931, 654] on icon "Next Client" at bounding box center [932, 658] width 4 height 11
click at [931, 653] on button "Next Client" at bounding box center [932, 658] width 25 height 25
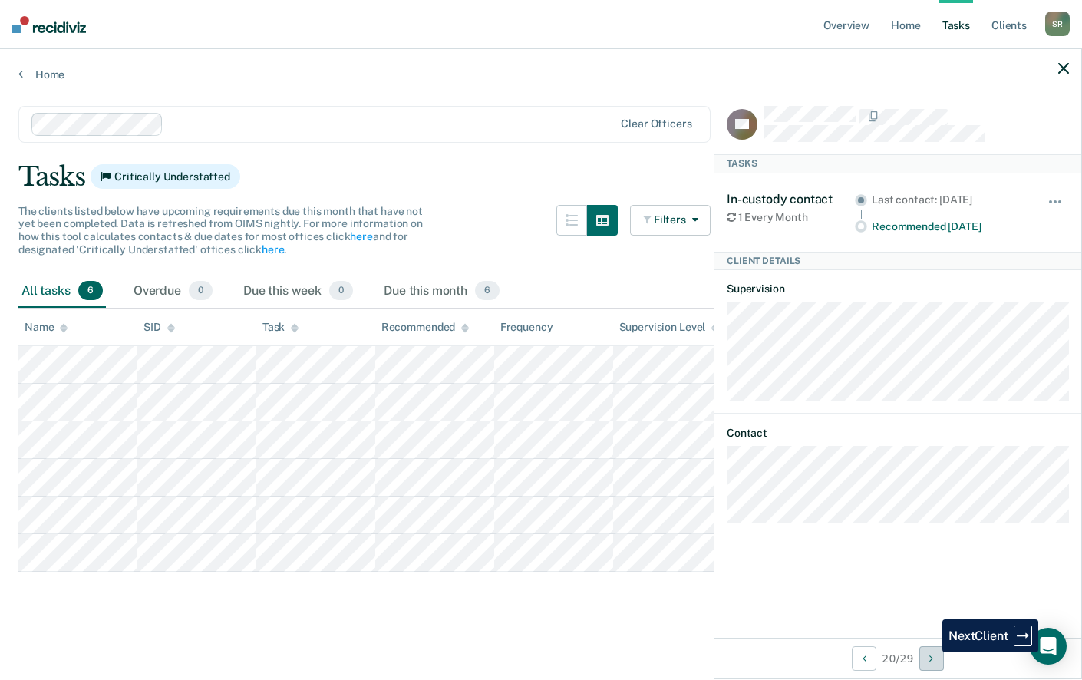
click at [931, 653] on button "Next Client" at bounding box center [932, 658] width 25 height 25
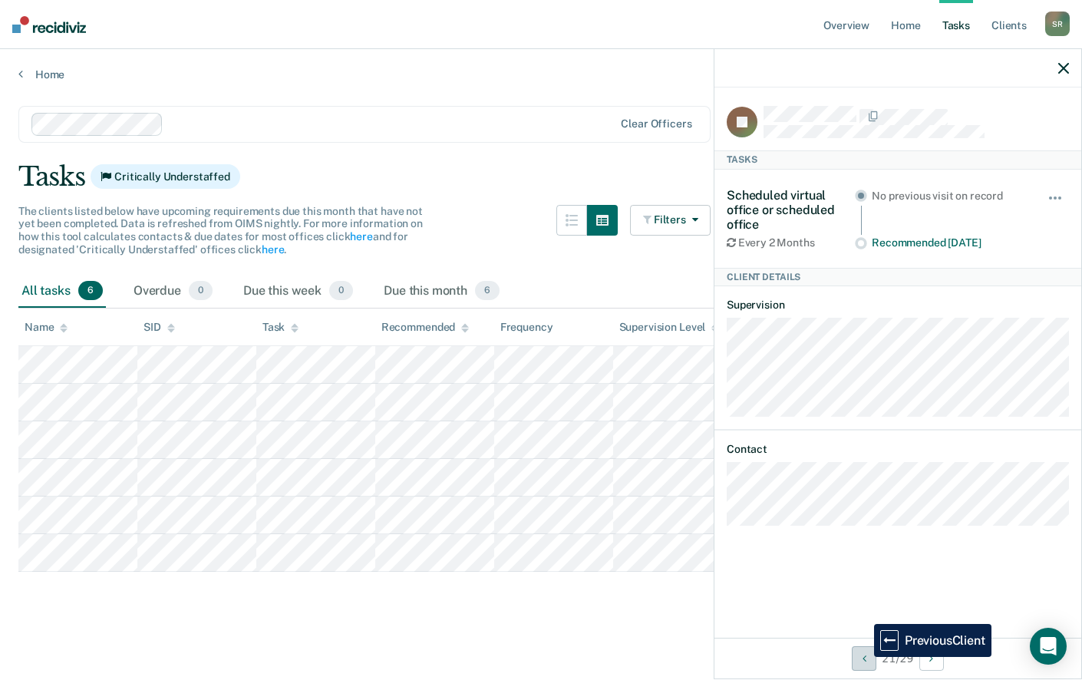
click at [863, 657] on icon "Previous Client" at bounding box center [865, 658] width 4 height 11
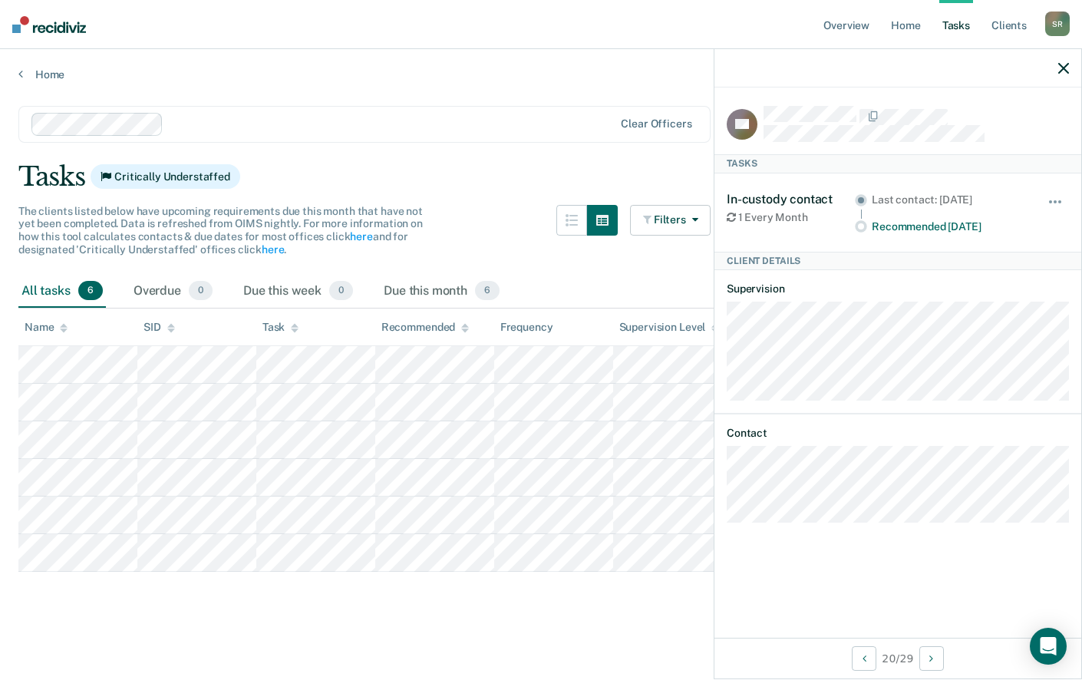
click at [1066, 66] on icon "button" at bounding box center [1064, 68] width 11 height 11
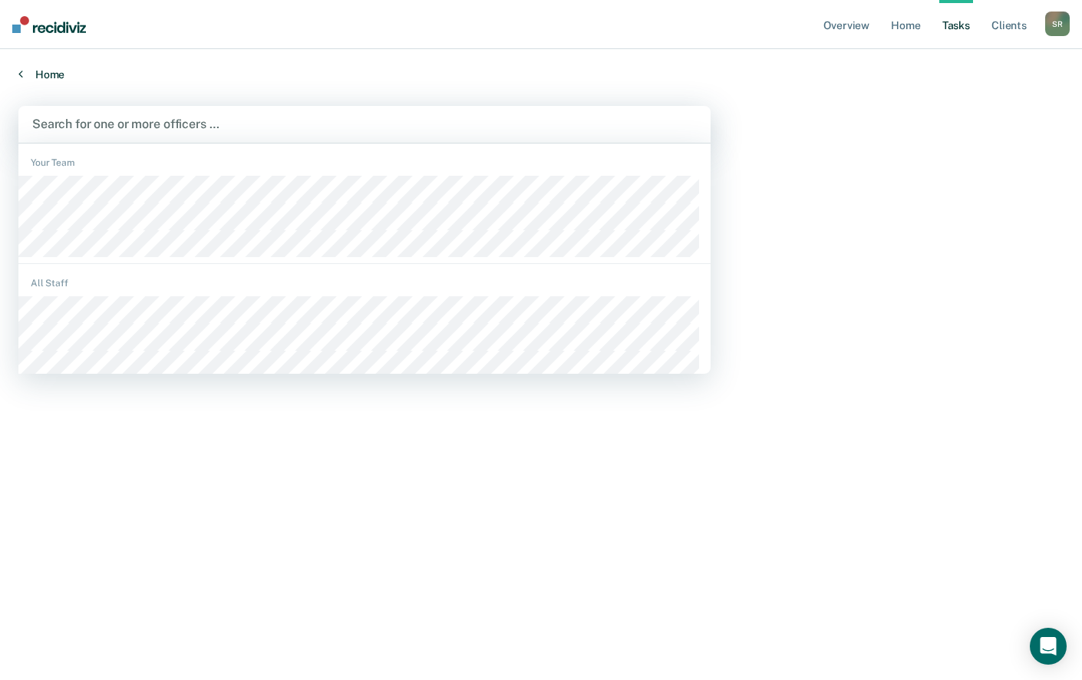
click at [74, 77] on link "Home" at bounding box center [541, 75] width 1046 height 14
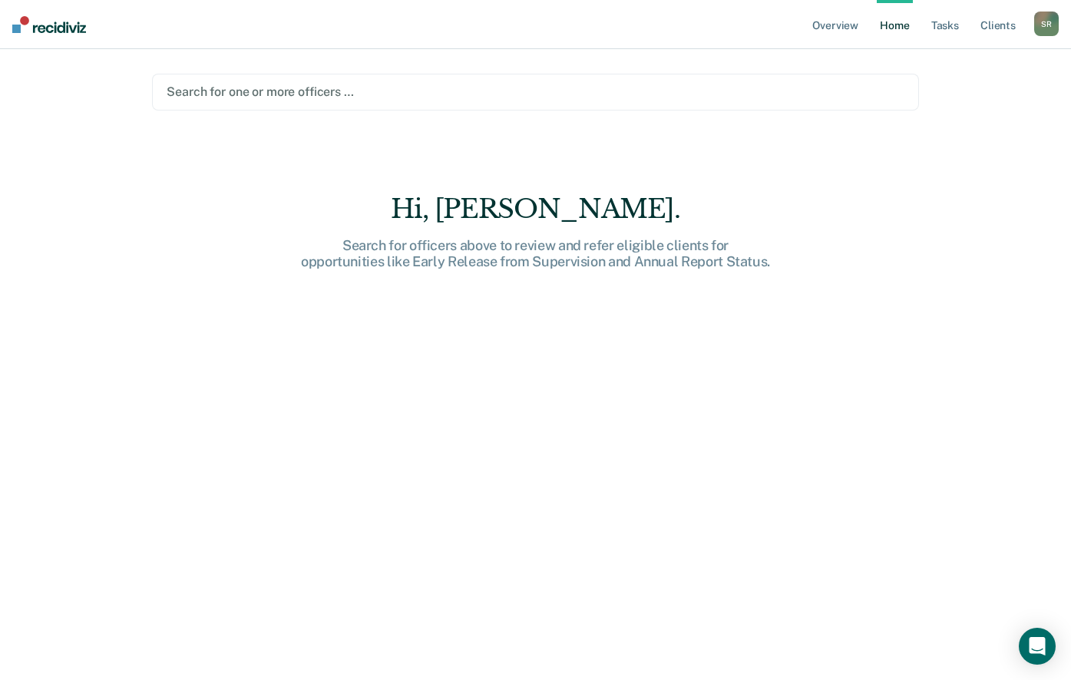
click at [216, 89] on div at bounding box center [535, 92] width 737 height 18
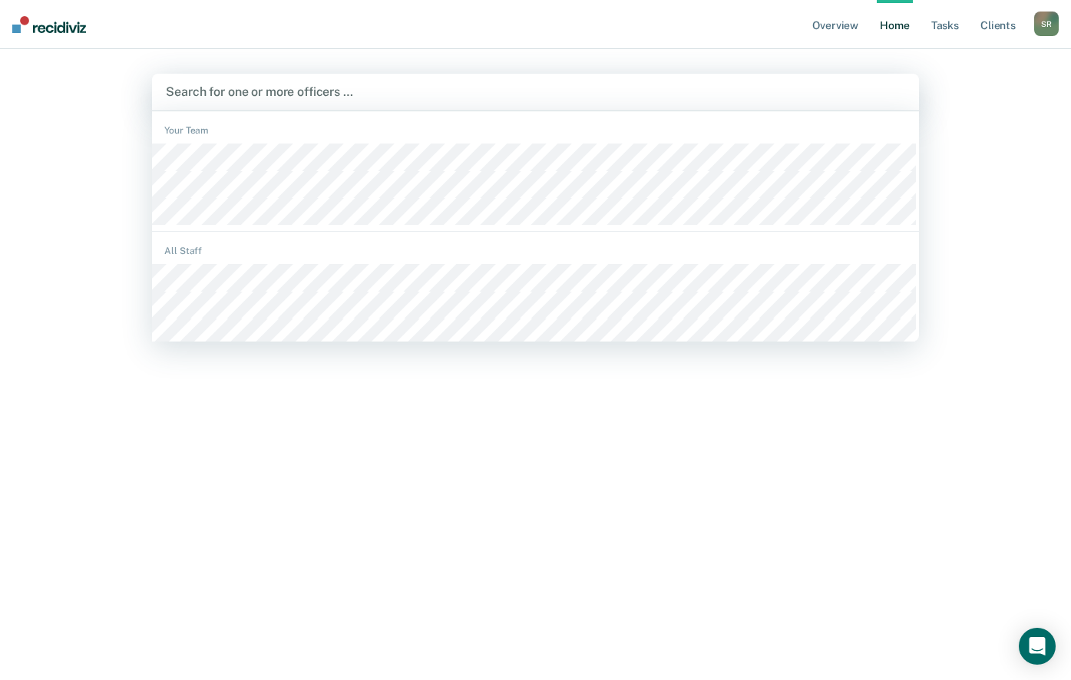
click at [190, 127] on div "Your Team" at bounding box center [535, 131] width 766 height 14
type input "herna"
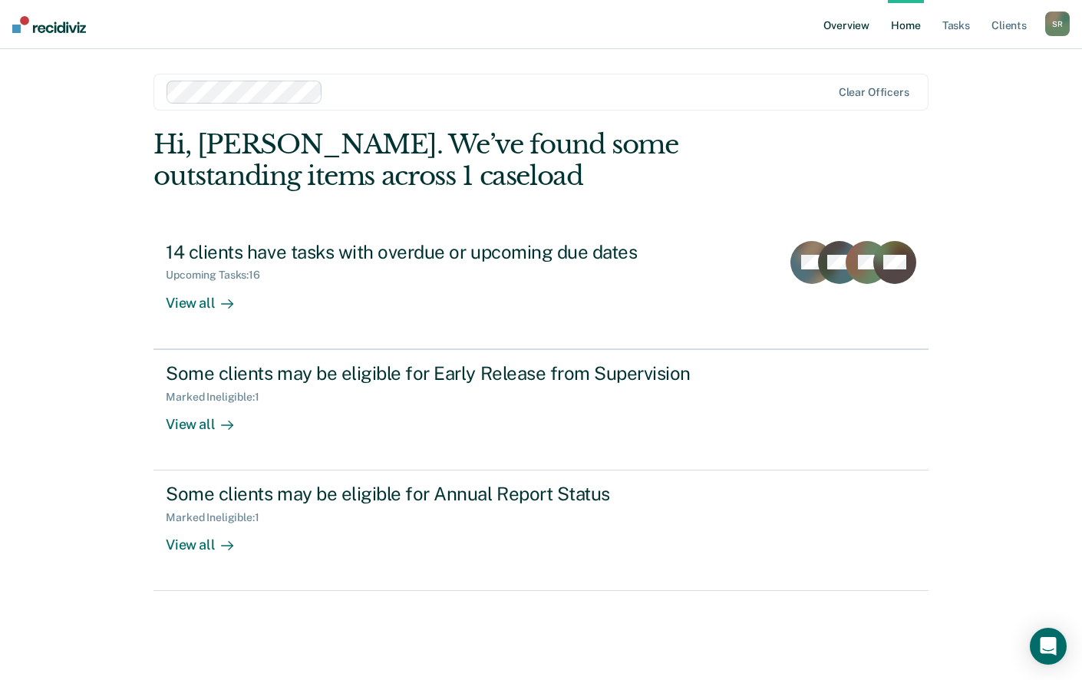
click at [846, 18] on link "Overview" at bounding box center [847, 24] width 52 height 49
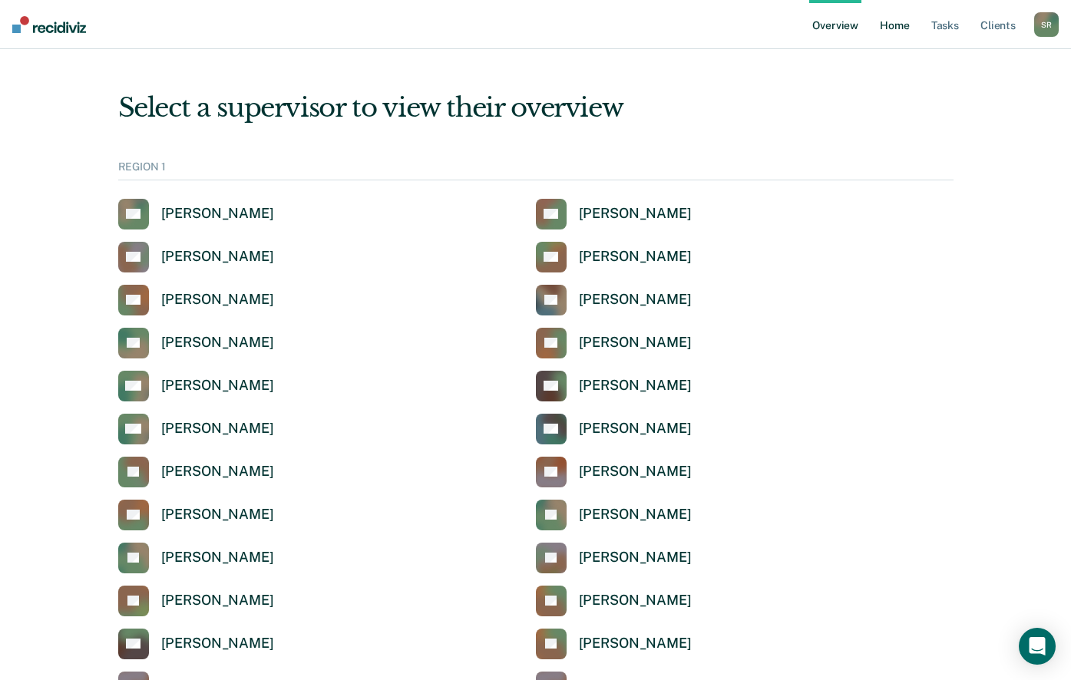
click at [898, 29] on link "Home" at bounding box center [894, 24] width 35 height 49
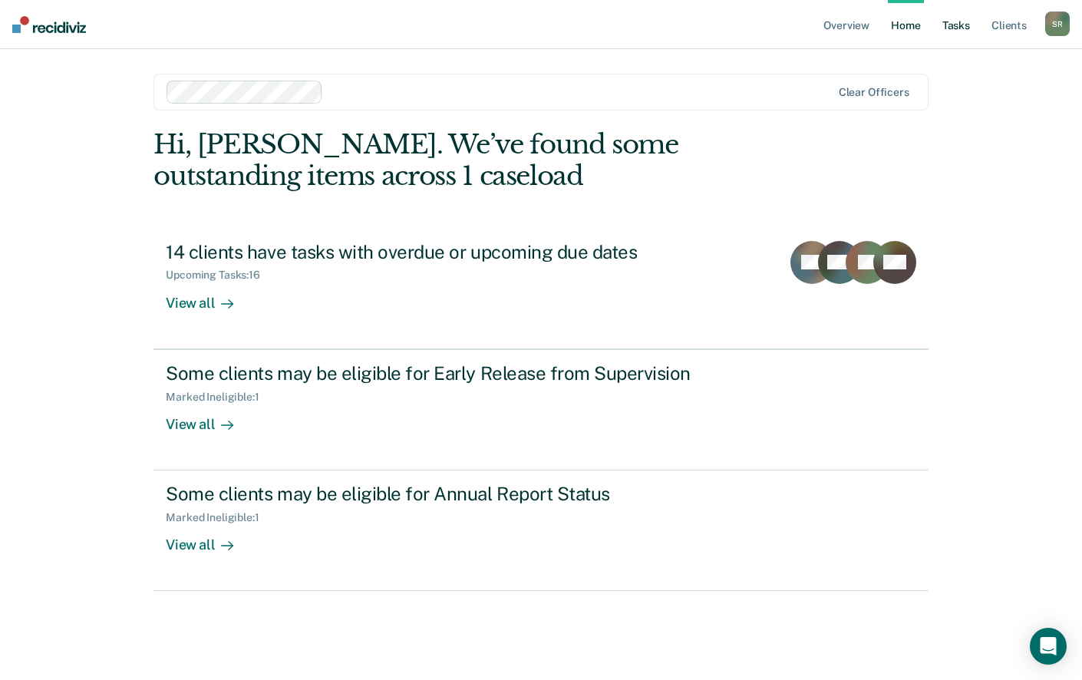
click at [957, 23] on link "Tasks" at bounding box center [957, 24] width 34 height 49
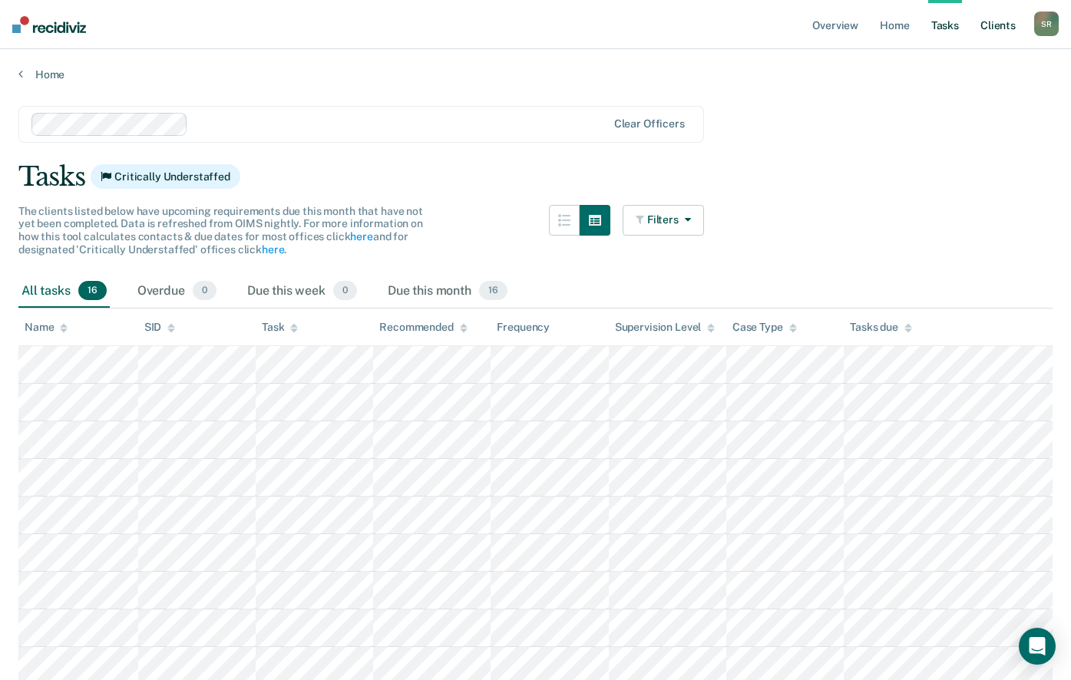
click at [993, 27] on link "Client s" at bounding box center [997, 24] width 41 height 49
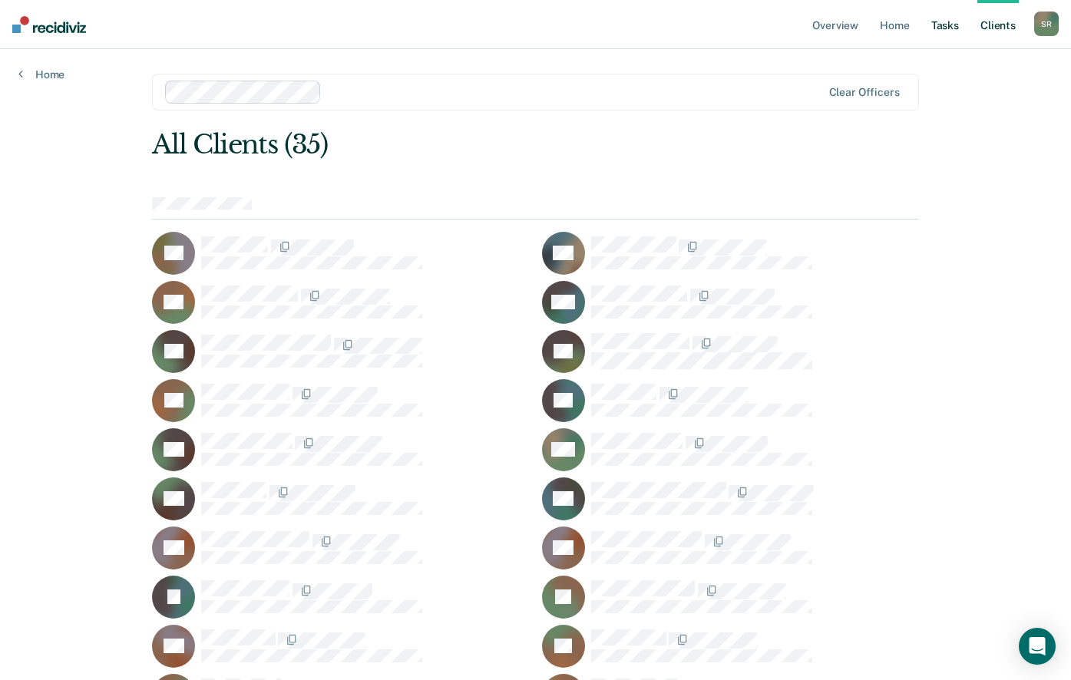
click at [956, 23] on link "Tasks" at bounding box center [945, 24] width 34 height 49
